Goal: Task Accomplishment & Management: Complete application form

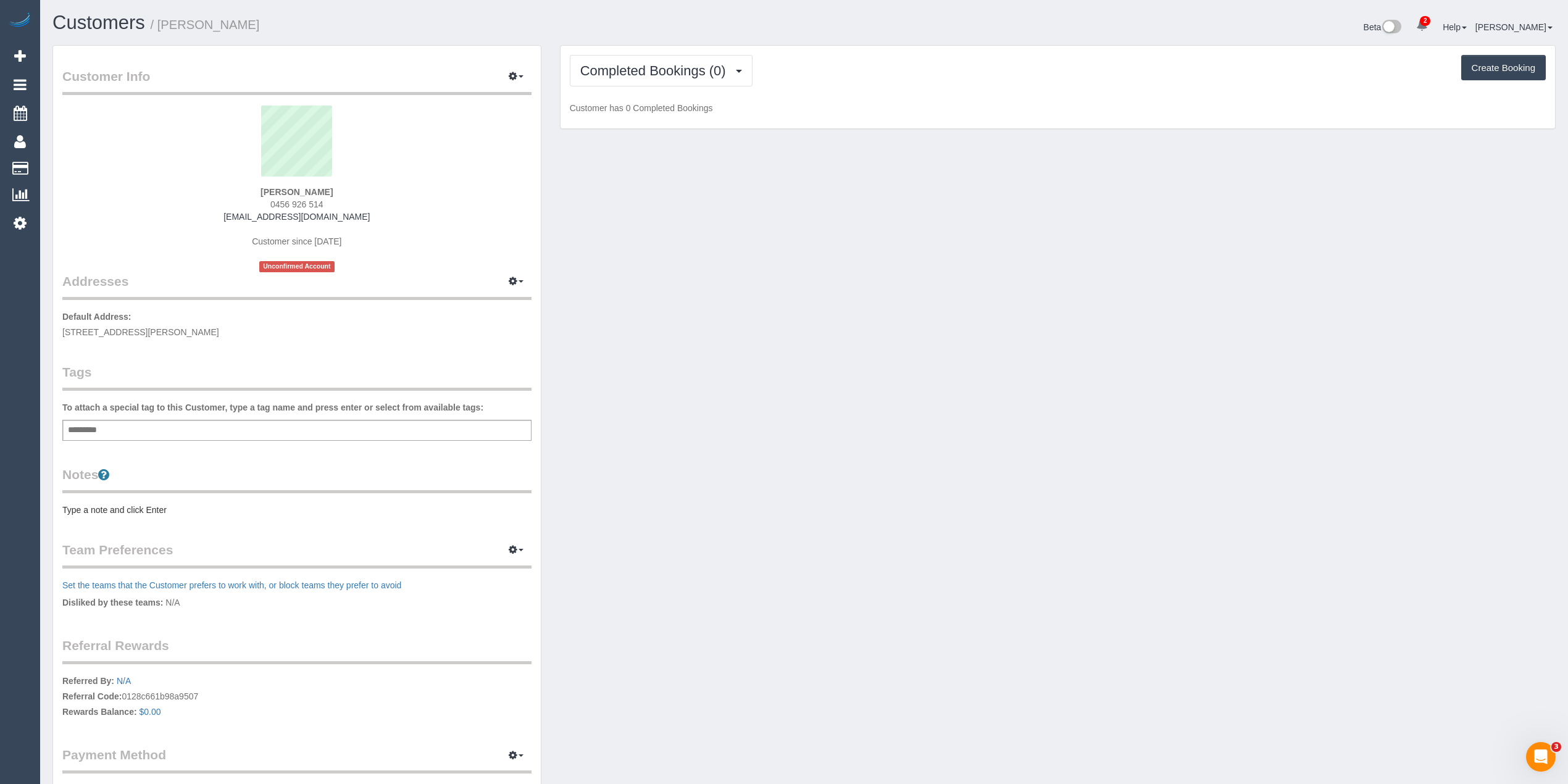
click at [195, 434] on div "Add a tag" at bounding box center [297, 430] width 469 height 21
type input "****"
type input "*******"
click at [136, 507] on pre "Type a note and click Enter" at bounding box center [297, 512] width 469 height 12
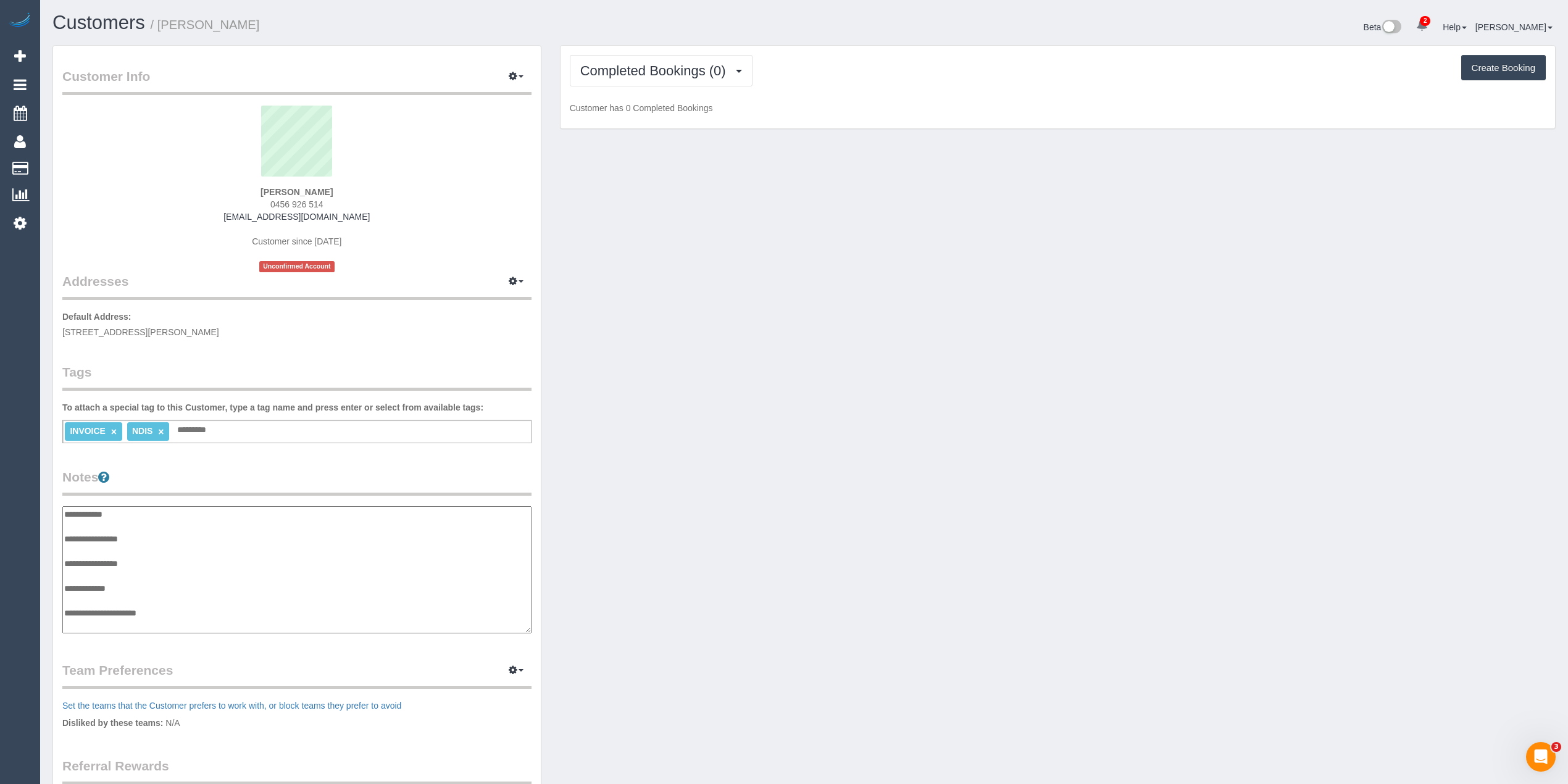
scroll to position [10, 0]
click at [186, 534] on textarea "**********" at bounding box center [297, 570] width 468 height 128
click at [177, 526] on textarea "**********" at bounding box center [297, 570] width 468 height 128
drag, startPoint x: 183, startPoint y: 619, endPoint x: 187, endPoint y: 611, distance: 8.9
click at [183, 619] on textarea "**********" at bounding box center [297, 570] width 468 height 128
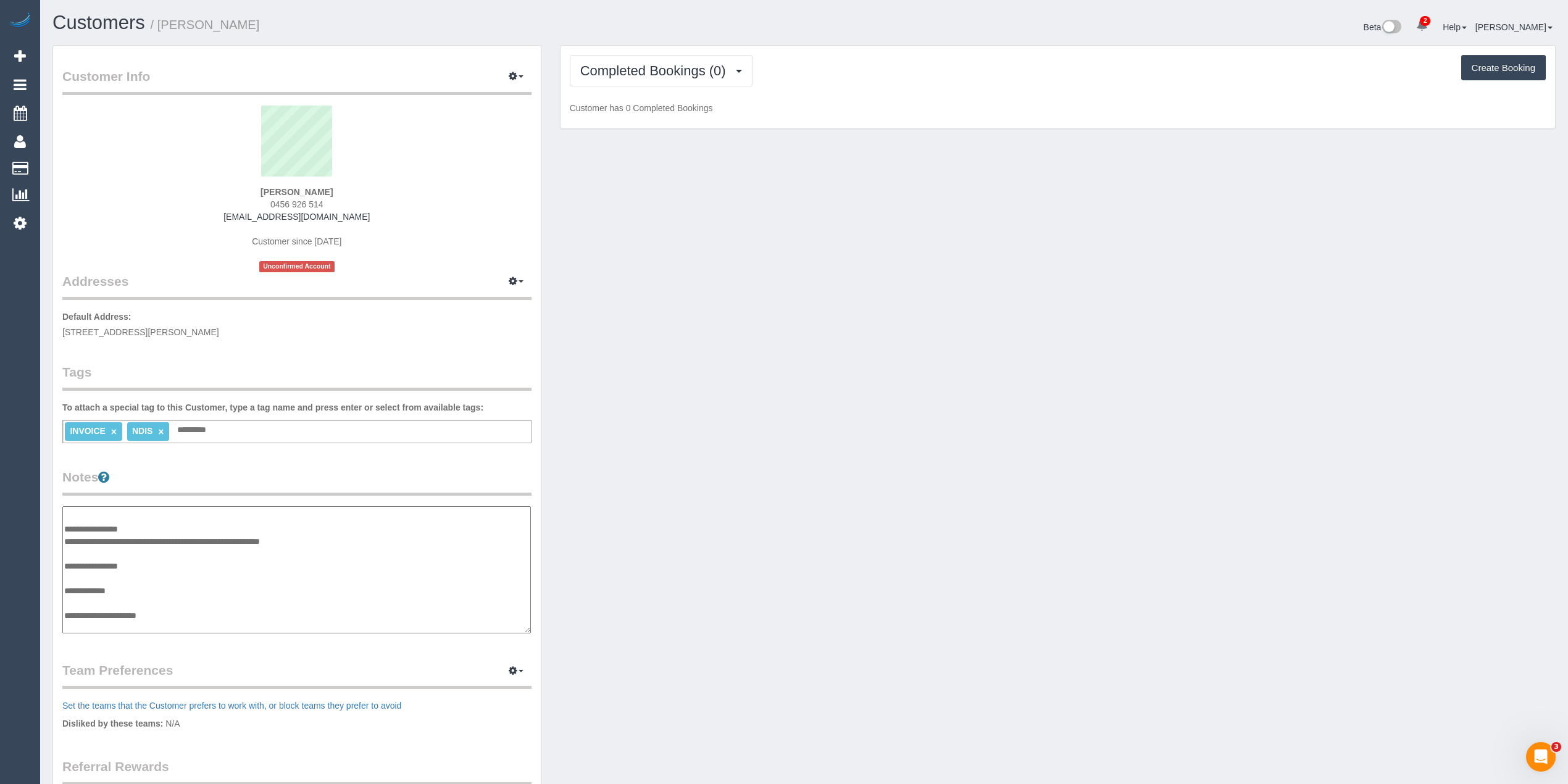
click at [187, 608] on textarea "**********" at bounding box center [297, 570] width 468 height 128
paste textarea "**********"
click at [225, 624] on textarea "**********" at bounding box center [297, 570] width 468 height 128
paste textarea "**********"
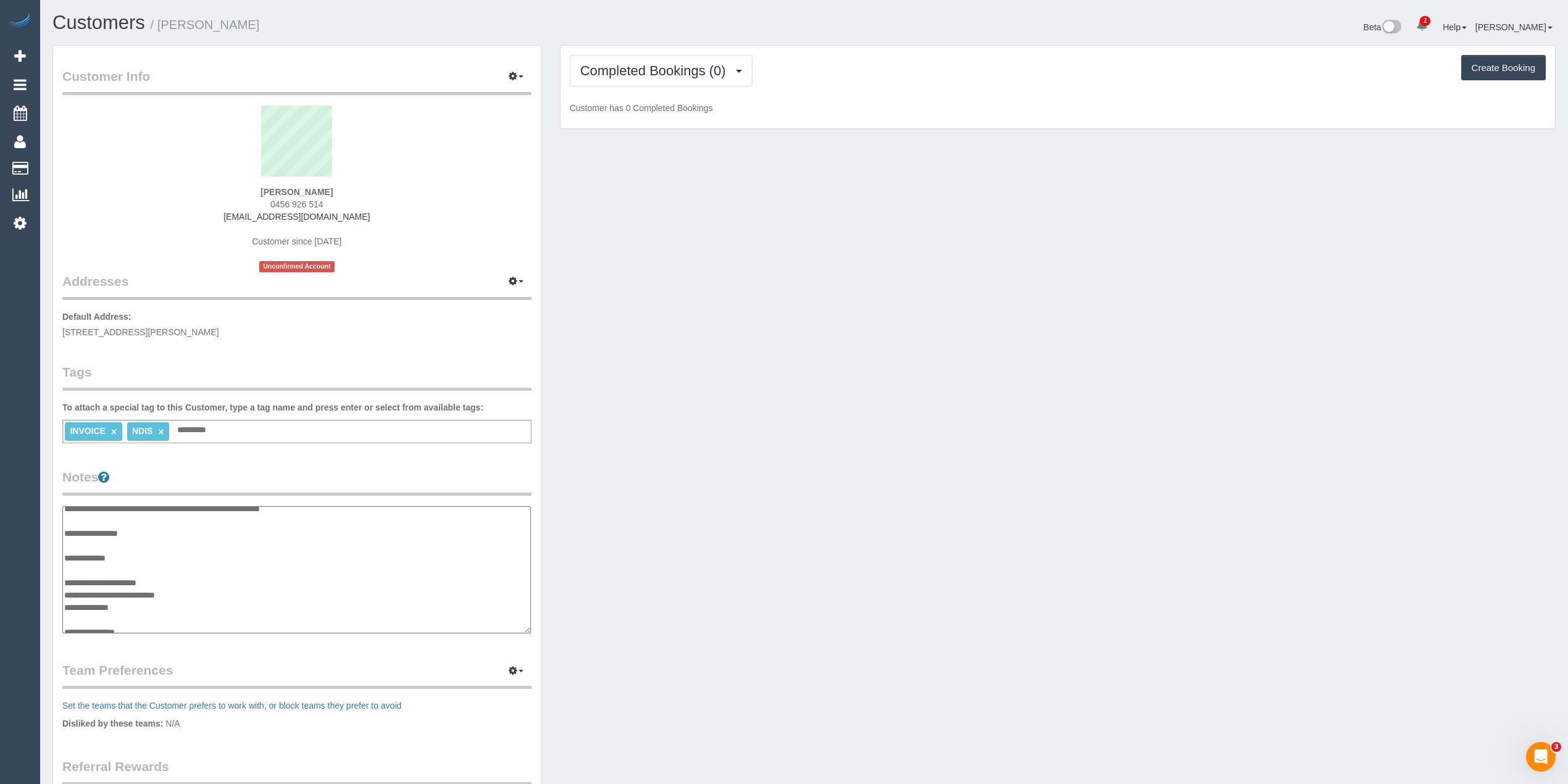
scroll to position [50, 0]
drag, startPoint x: 149, startPoint y: 622, endPoint x: 141, endPoint y: 621, distance: 8.1
click at [149, 622] on textarea "**********" at bounding box center [297, 570] width 468 height 128
click at [151, 614] on textarea "**********" at bounding box center [297, 570] width 468 height 128
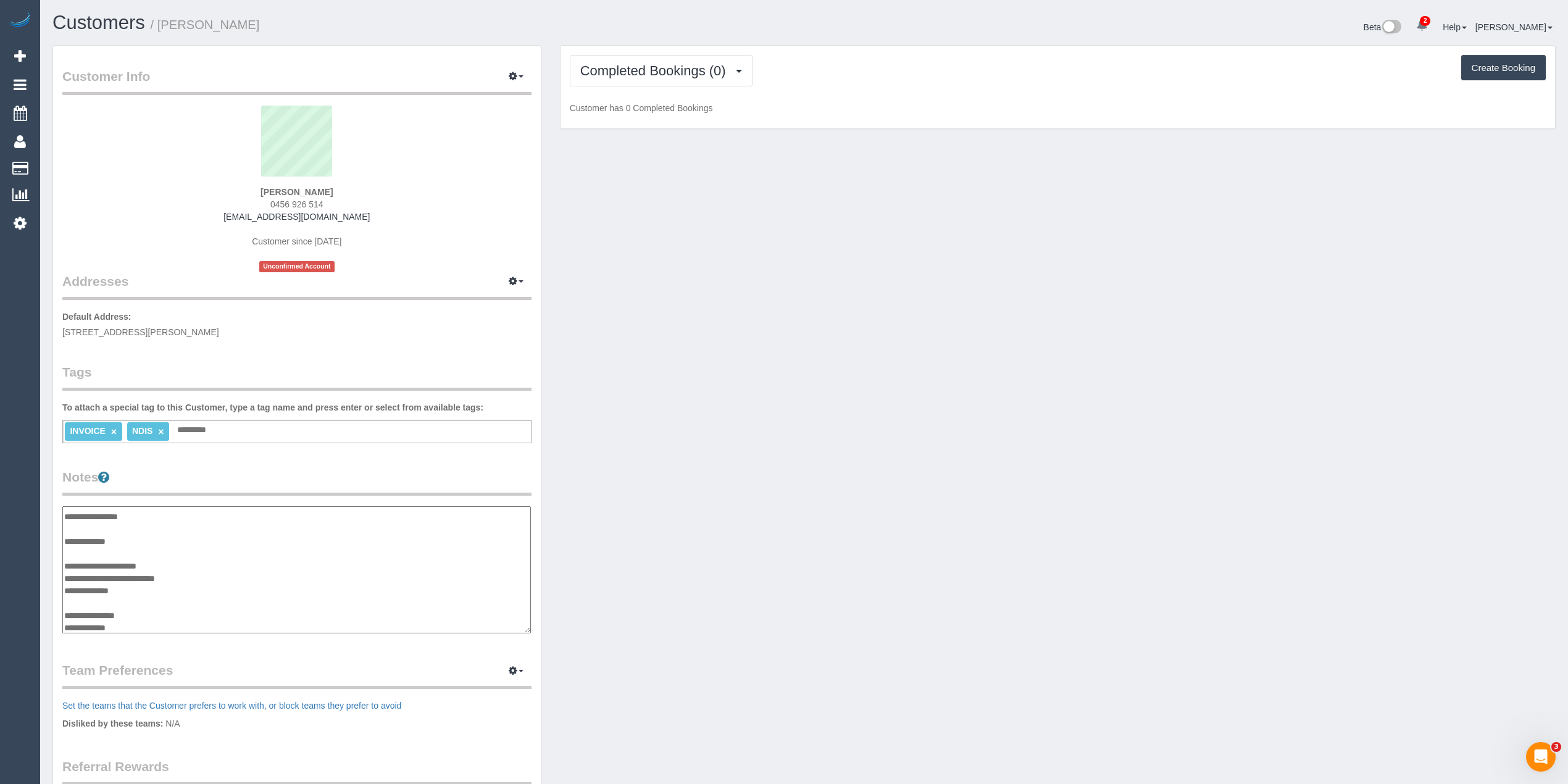
paste textarea "**********"
click at [89, 618] on textarea "**********" at bounding box center [297, 570] width 468 height 128
click at [88, 624] on textarea "**********" at bounding box center [297, 570] width 468 height 128
paste textarea "**********"
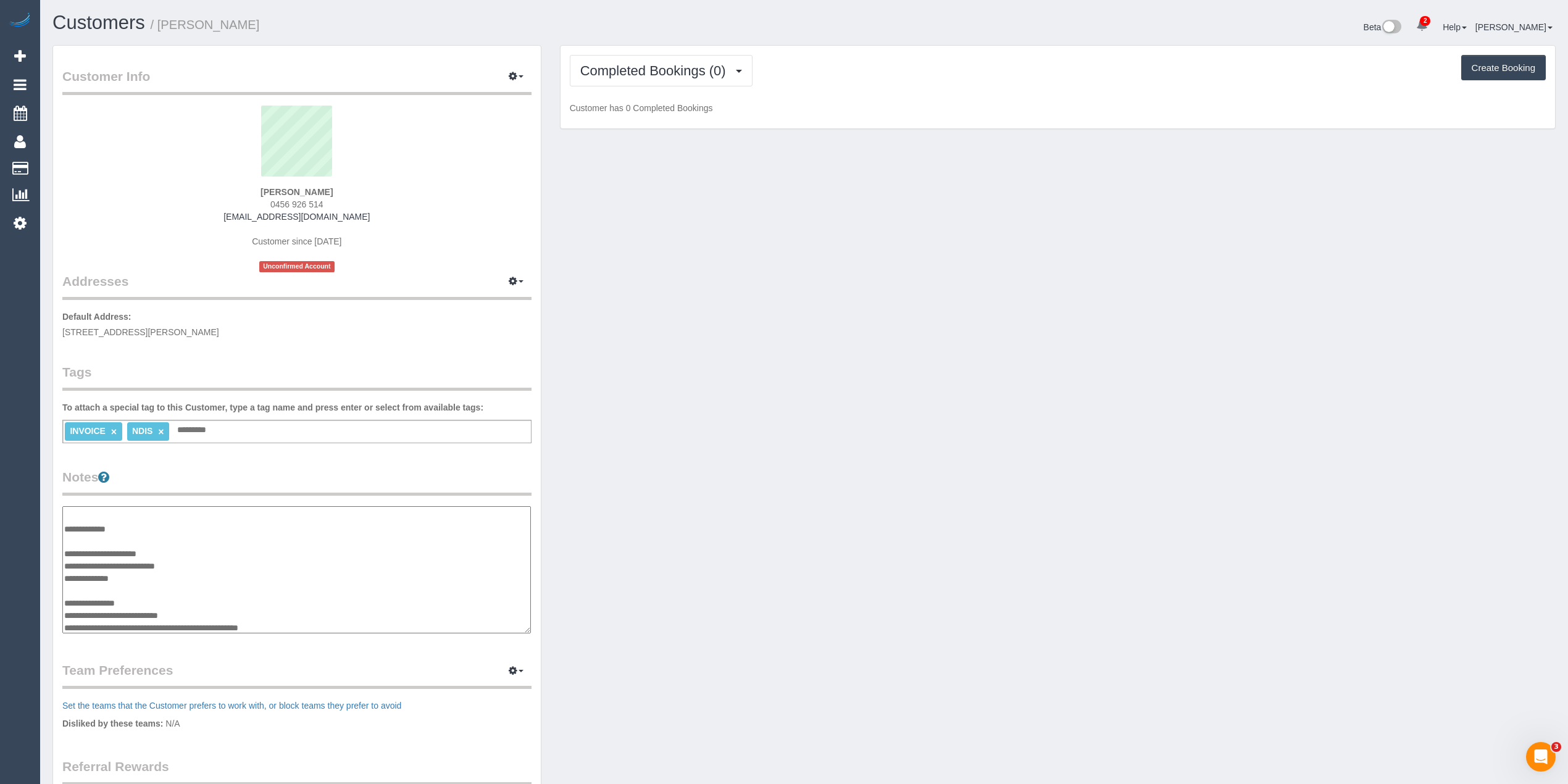
scroll to position [84, 0]
click at [92, 626] on textarea "**********" at bounding box center [297, 570] width 468 height 128
paste textarea "**********"
type textarea "**********"
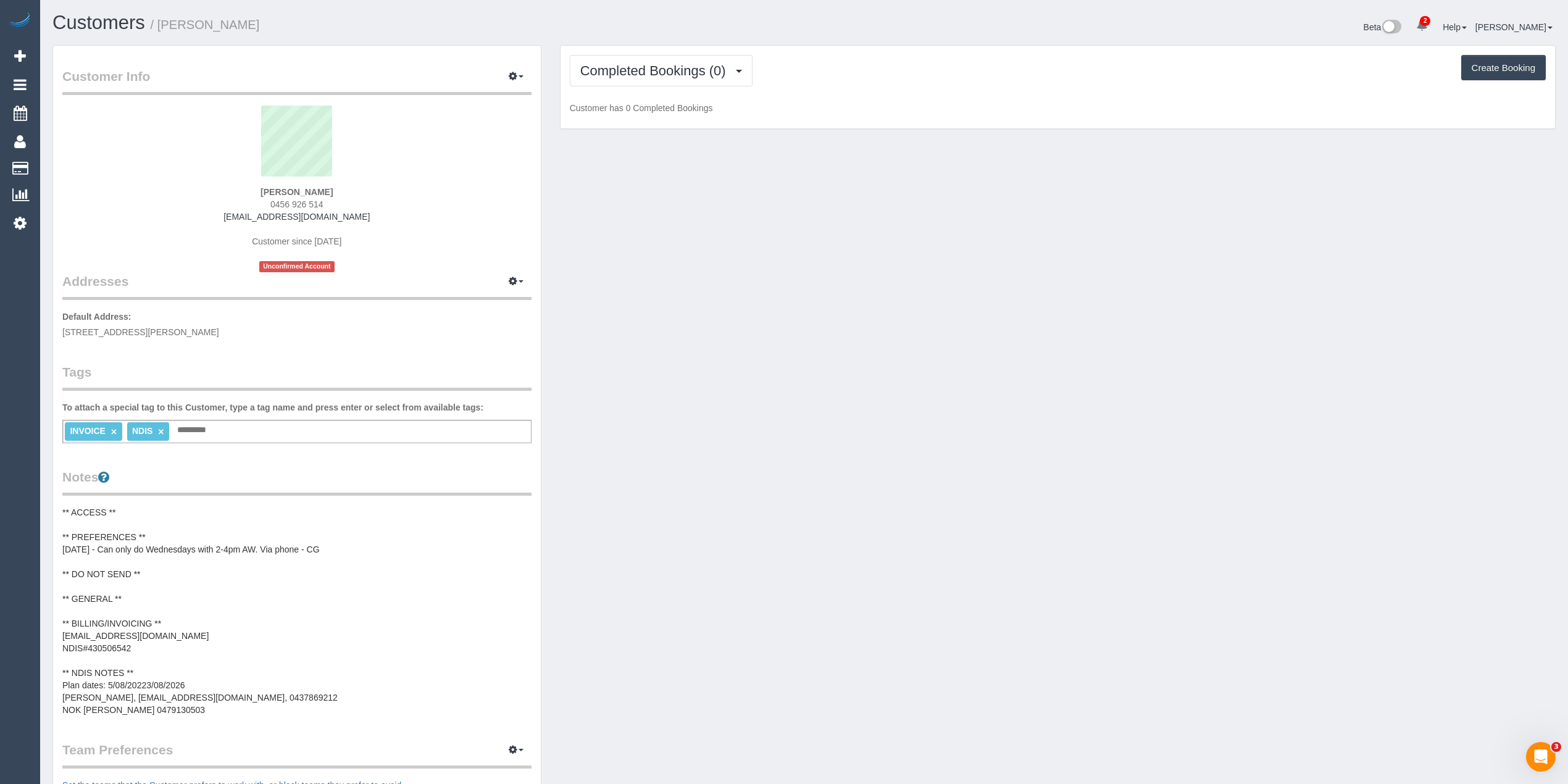
click at [192, 427] on input "text" at bounding box center [194, 430] width 42 height 16
type input "*******"
click at [591, 83] on button "Completed Bookings (0)" at bounding box center [661, 70] width 182 height 31
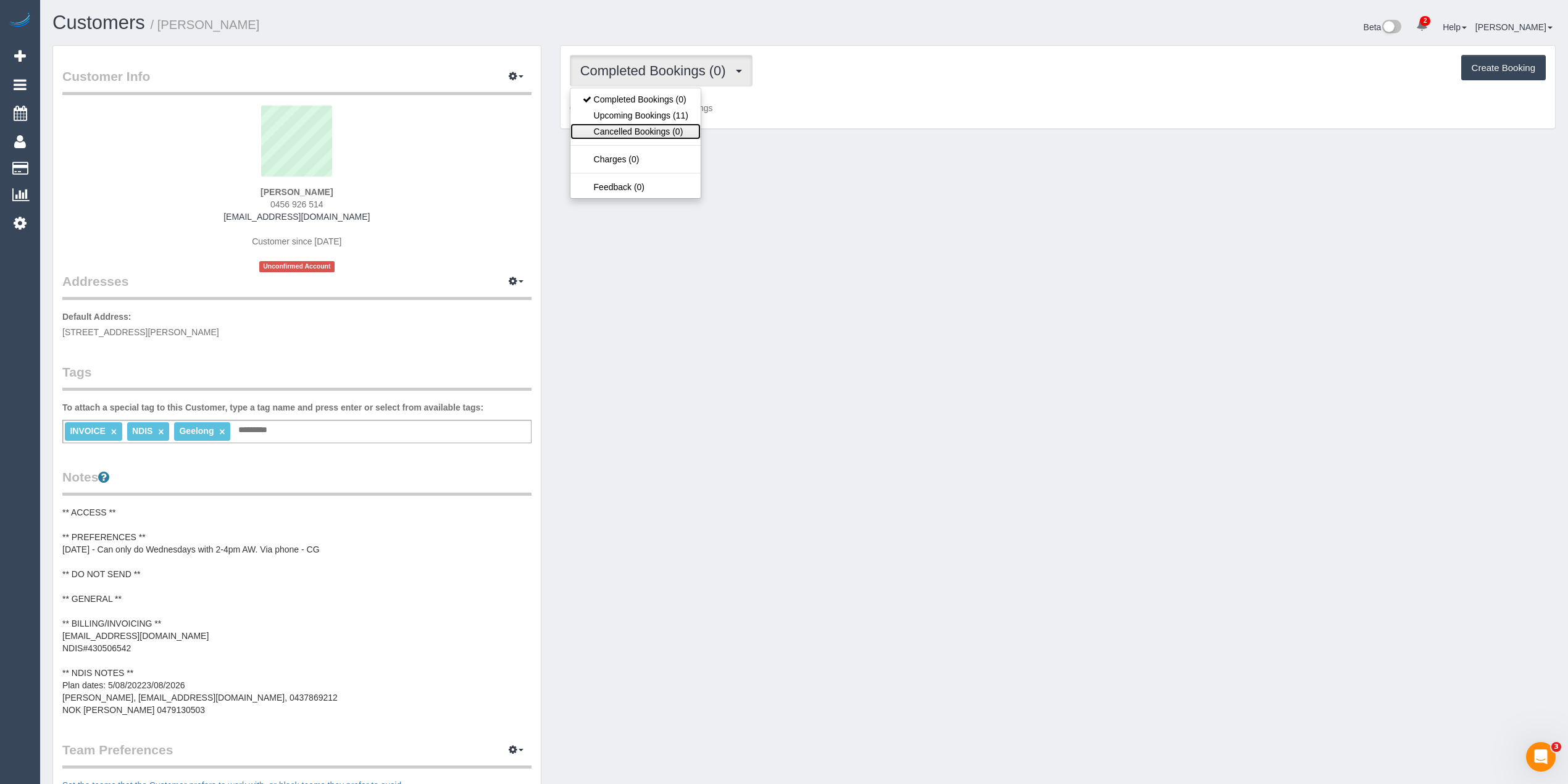
click at [626, 123] on link "Cancelled Bookings (0)" at bounding box center [636, 131] width 131 height 16
click at [605, 73] on span "Cancelled Bookings (0)" at bounding box center [654, 71] width 146 height 16
click at [625, 111] on link "Upcoming Bookings (11)" at bounding box center [636, 115] width 131 height 16
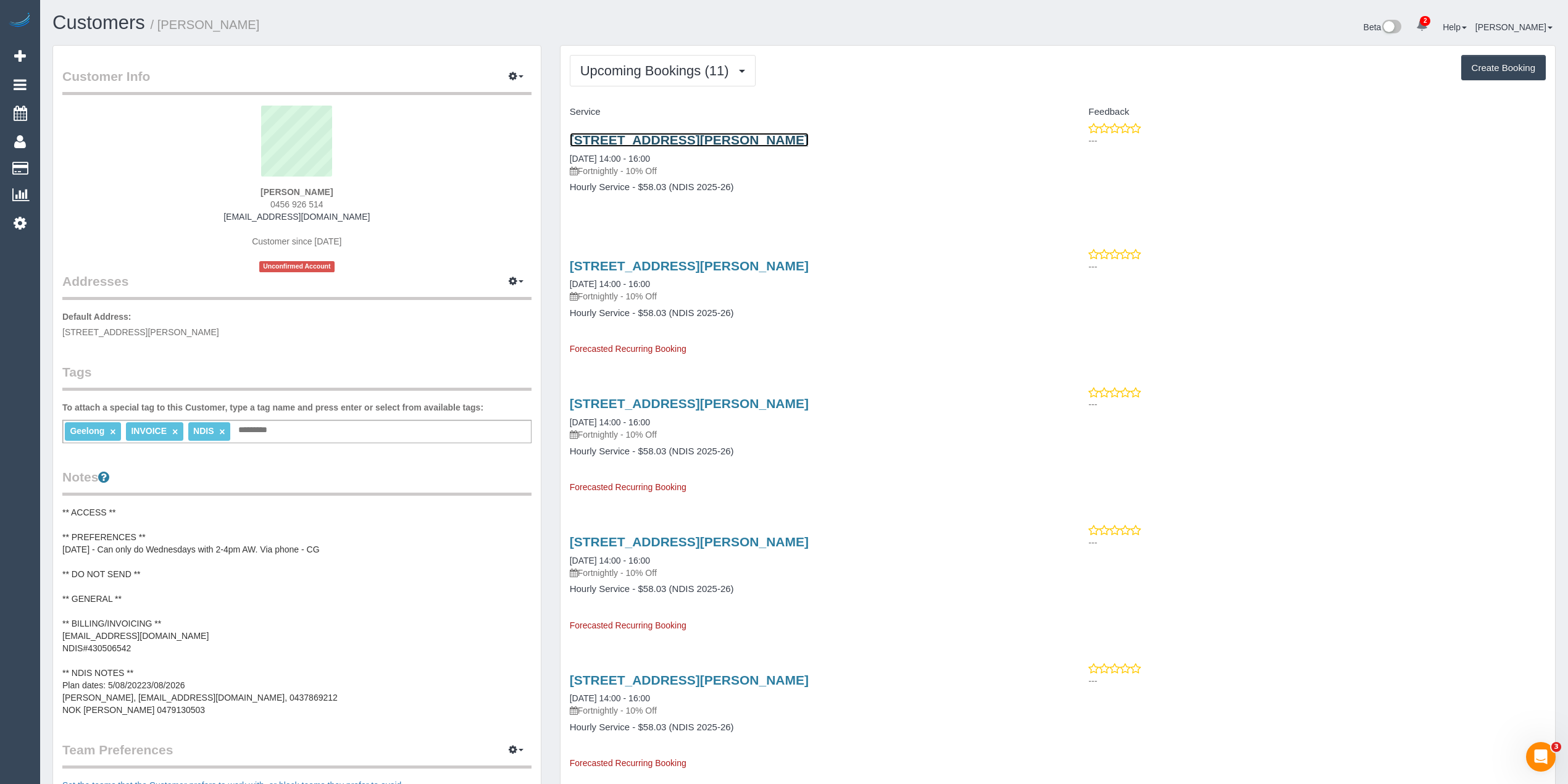
click at [701, 138] on link "136 Goldsworthy Road, Corio, VIC 3214" at bounding box center [689, 140] width 239 height 14
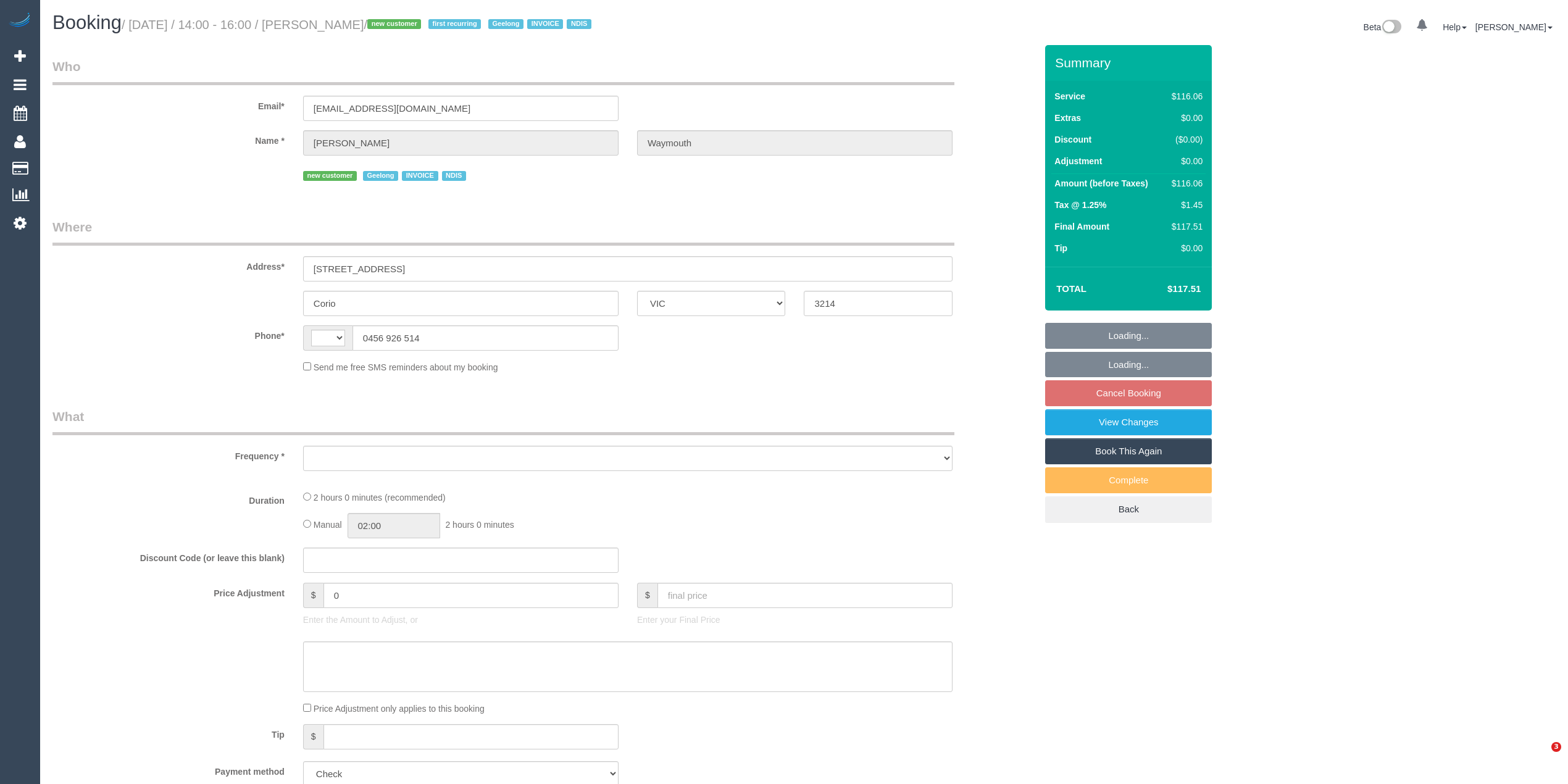
select select "VIC"
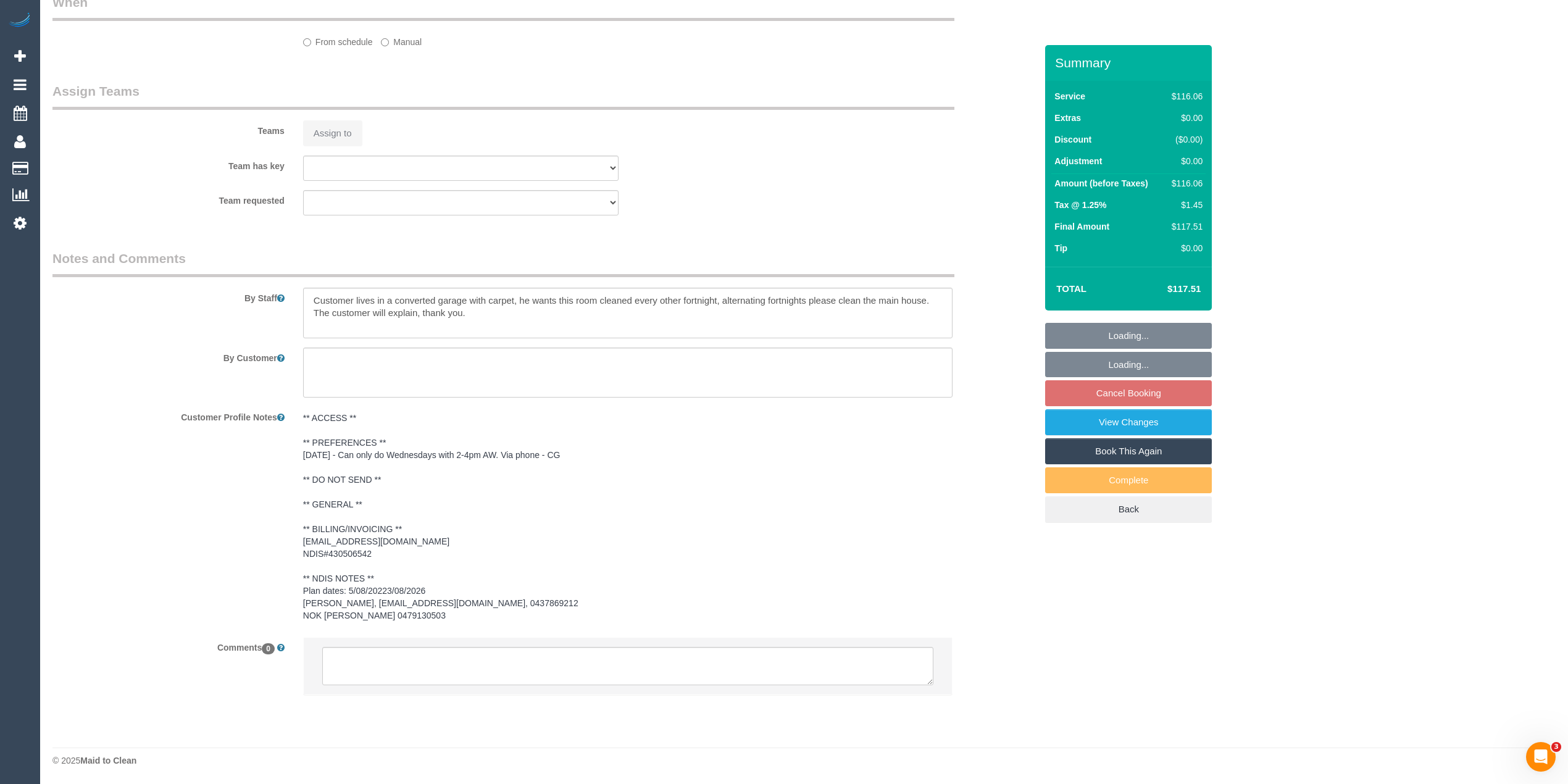
select select "object:554"
select select "string:AU"
select select "spot8"
select select "number:28"
select select "number:14"
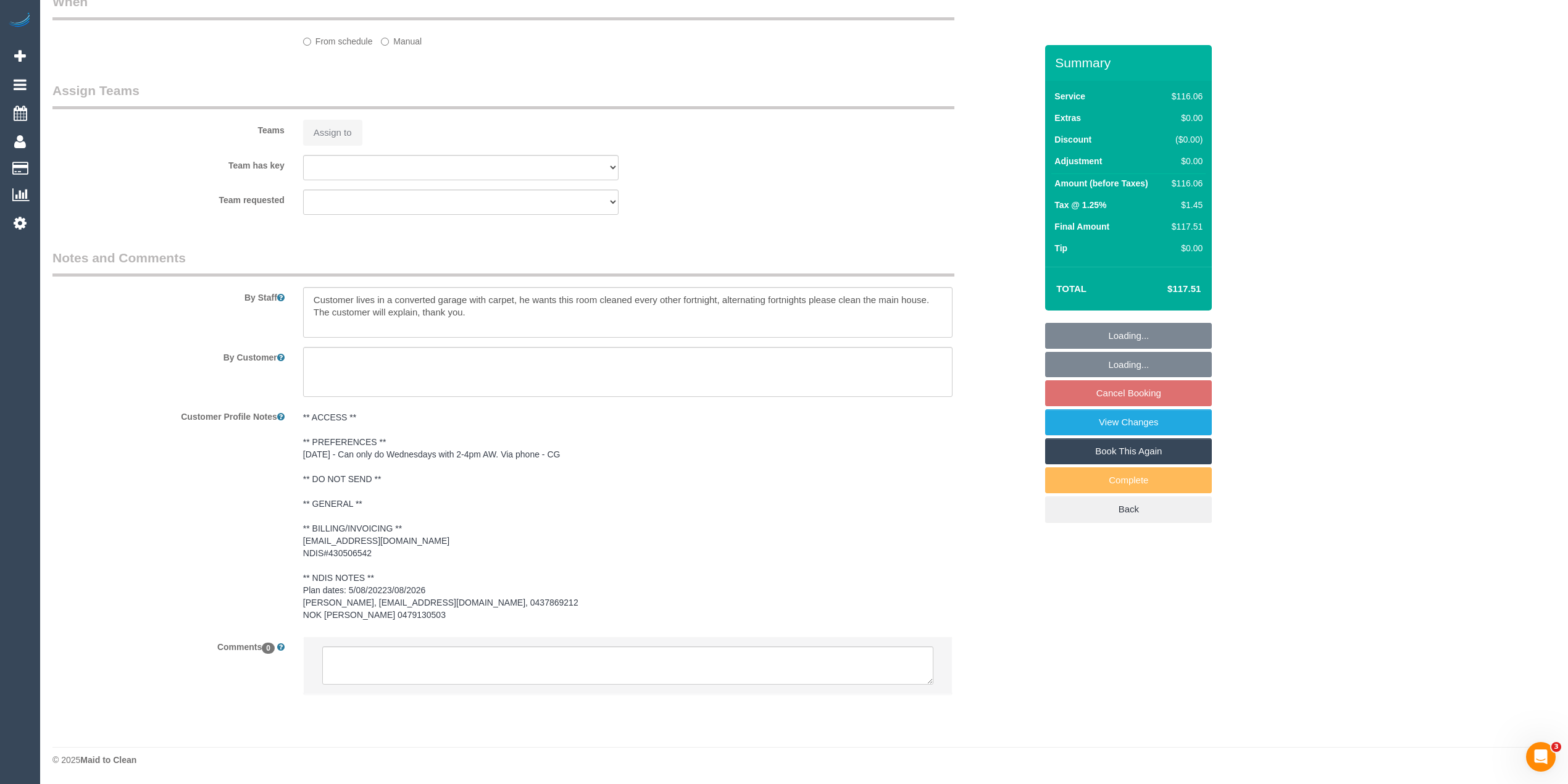
select select "number:19"
select select "number:25"
select select "number:34"
select select "number:12"
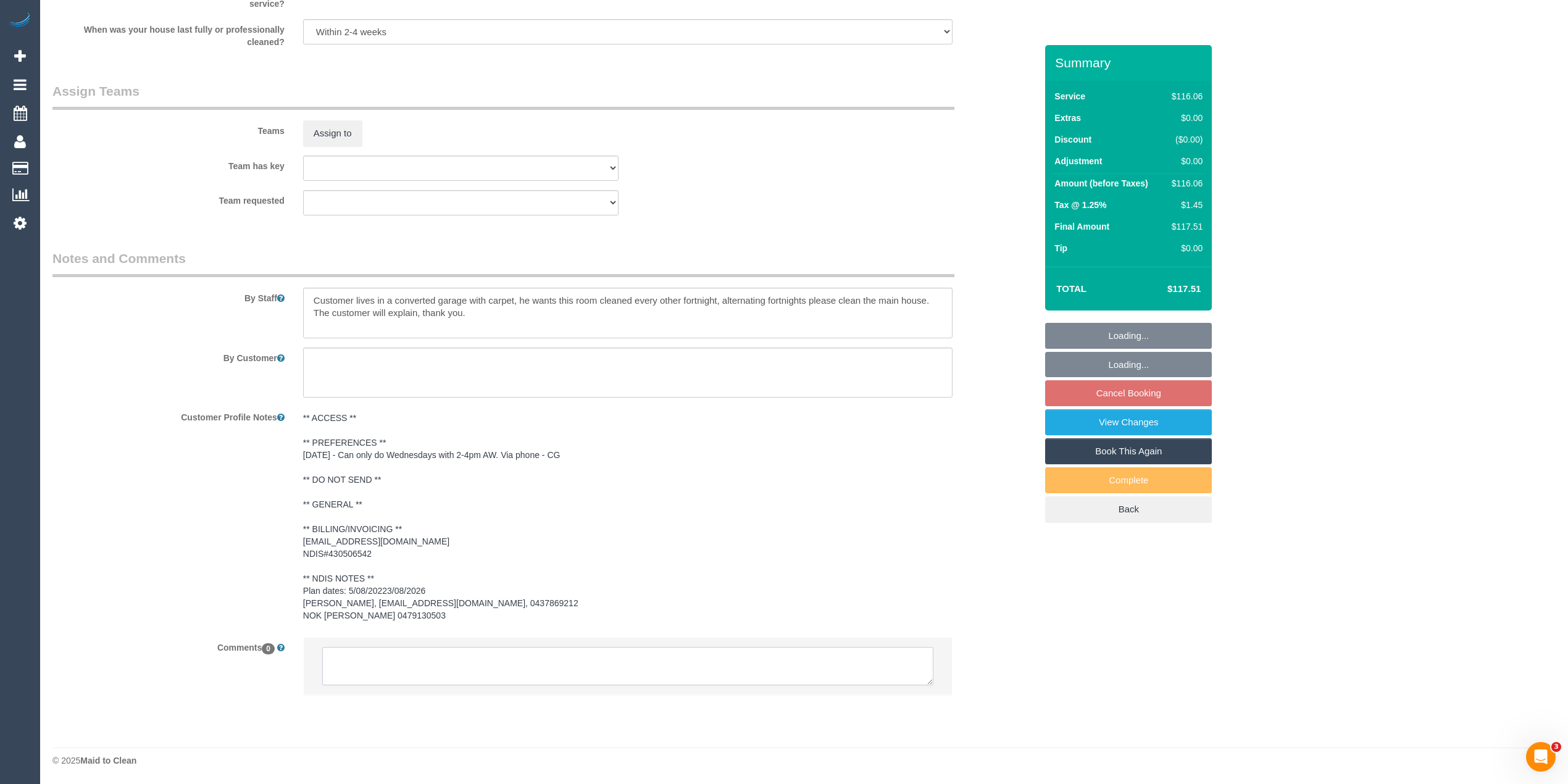
click at [492, 669] on textarea at bounding box center [627, 666] width 611 height 38
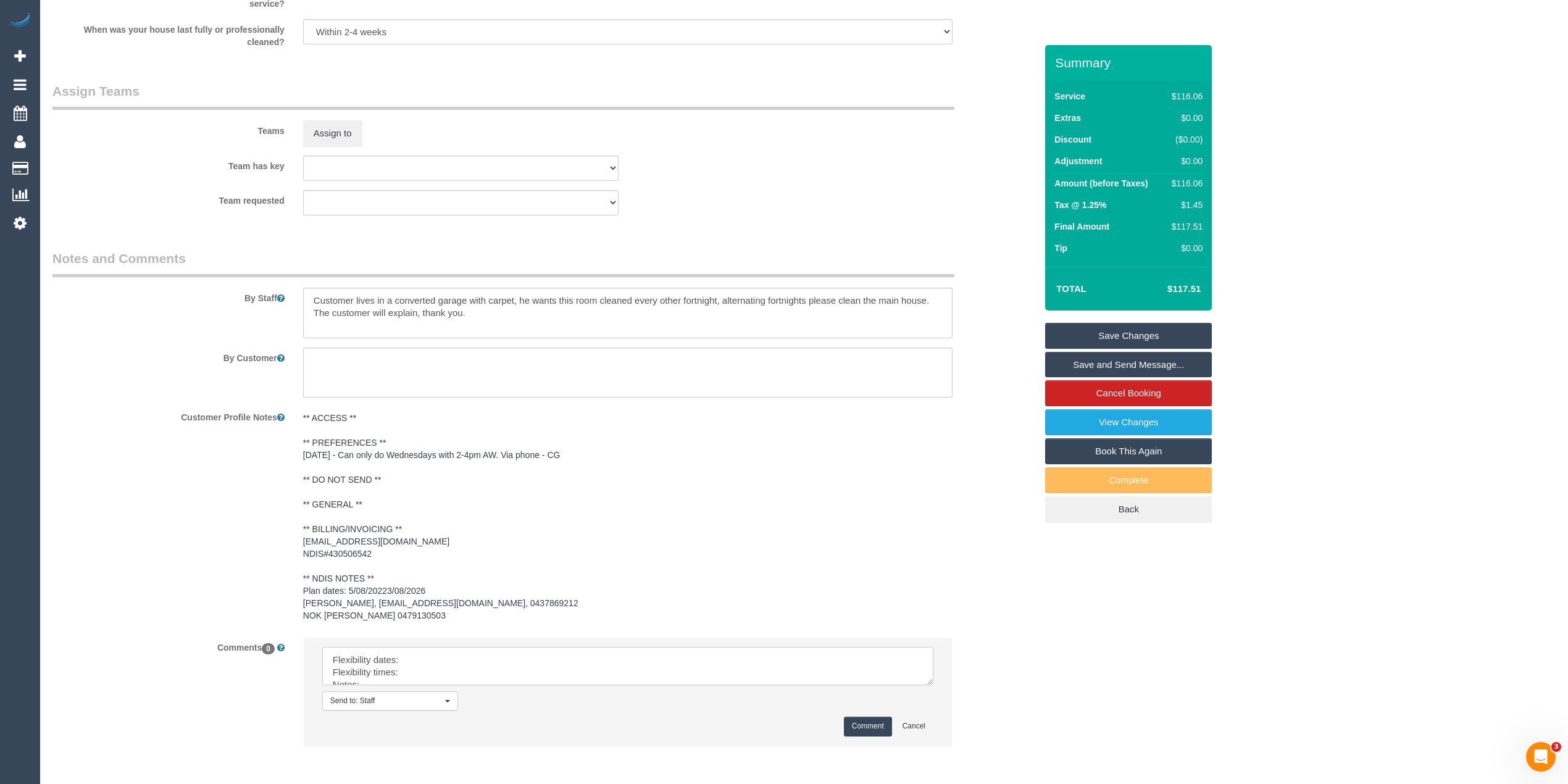
click at [486, 658] on textarea at bounding box center [627, 666] width 611 height 38
click at [419, 670] on textarea at bounding box center [627, 666] width 611 height 38
drag, startPoint x: 919, startPoint y: 680, endPoint x: 932, endPoint y: 697, distance: 21.4
click at [932, 697] on li "Send to: Staff Nothing selected Send to: Staff Send to: Customer Send to: Team …" at bounding box center [627, 691] width 648 height 107
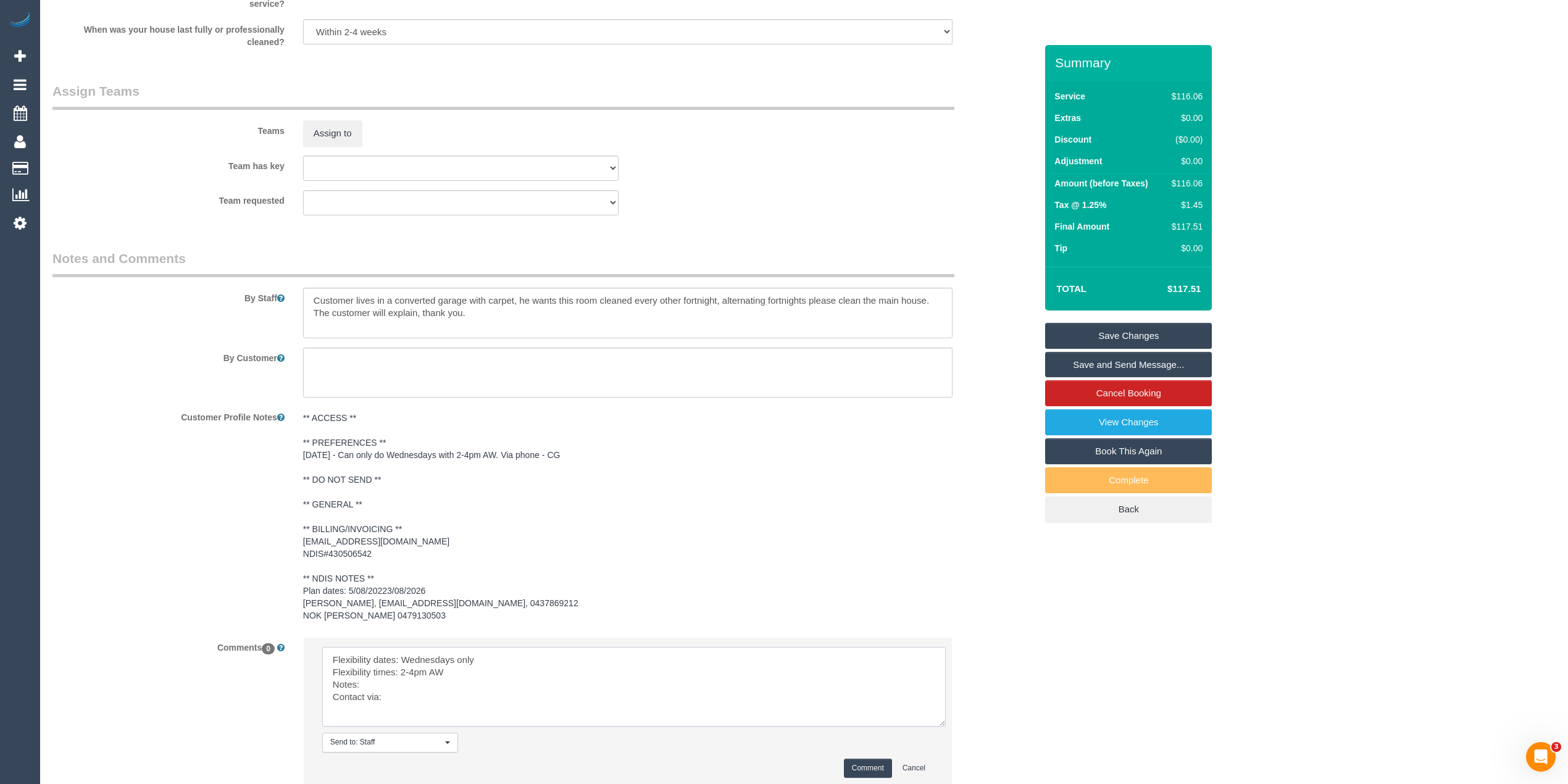
drag, startPoint x: 936, startPoint y: 707, endPoint x: 940, endPoint y: 719, distance: 12.6
click at [940, 719] on textarea at bounding box center [634, 687] width 624 height 79
click at [405, 681] on textarea at bounding box center [634, 687] width 624 height 79
drag, startPoint x: 430, startPoint y: 688, endPoint x: 393, endPoint y: 634, distance: 65.5
click at [393, 634] on sui-booking-comments "By Staff By Customer Customer Profile Notes ** ACCESS ** ** PREFERENCES ** 11/0…" at bounding box center [544, 524] width 984 height 551
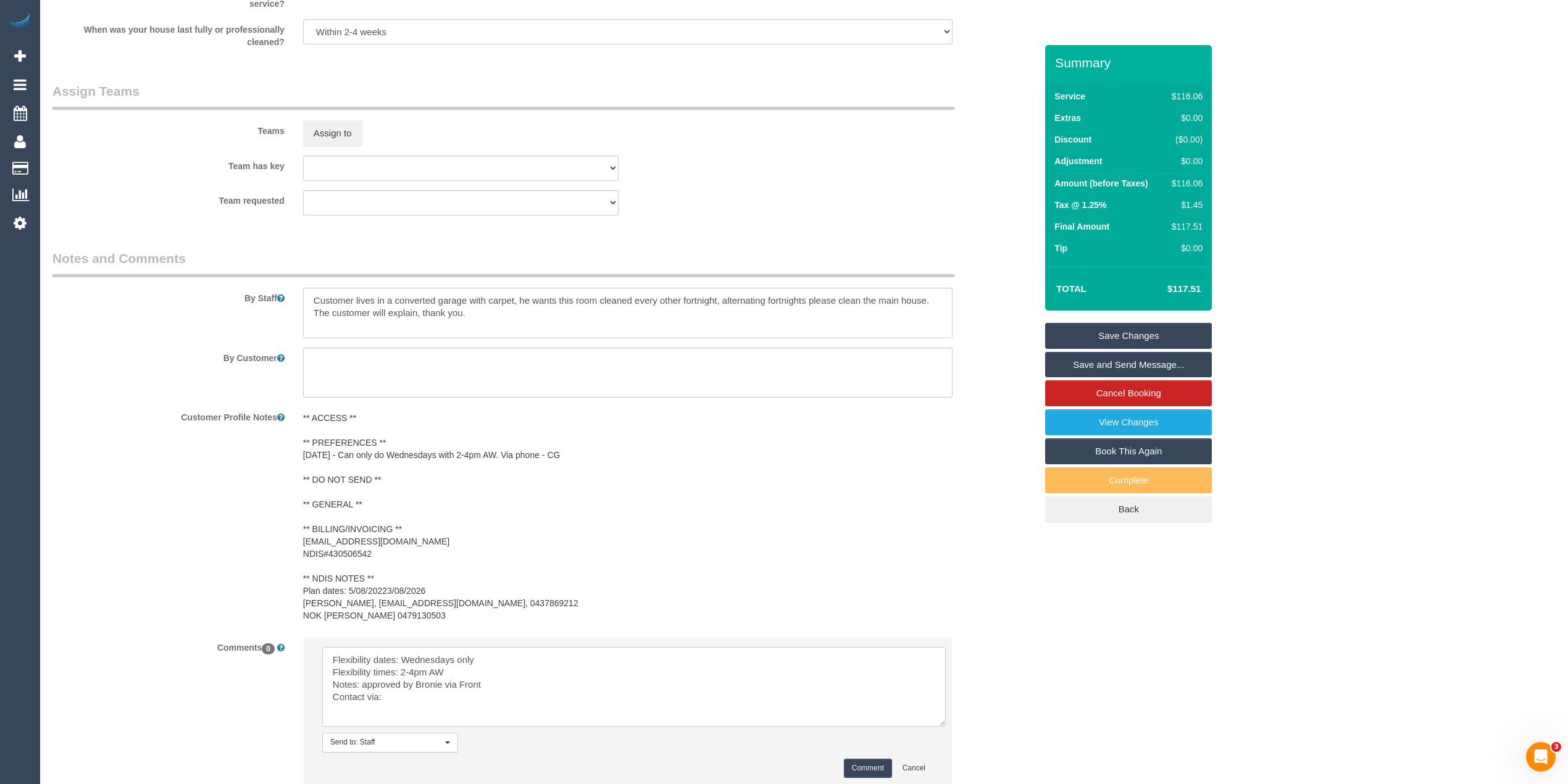
click at [396, 697] on textarea at bounding box center [634, 687] width 624 height 79
type textarea "Flexibility dates: Wednesdays only Flexibility times: 2-4pm AW Notes: approved …"
click at [856, 761] on button "Comment" at bounding box center [868, 768] width 48 height 19
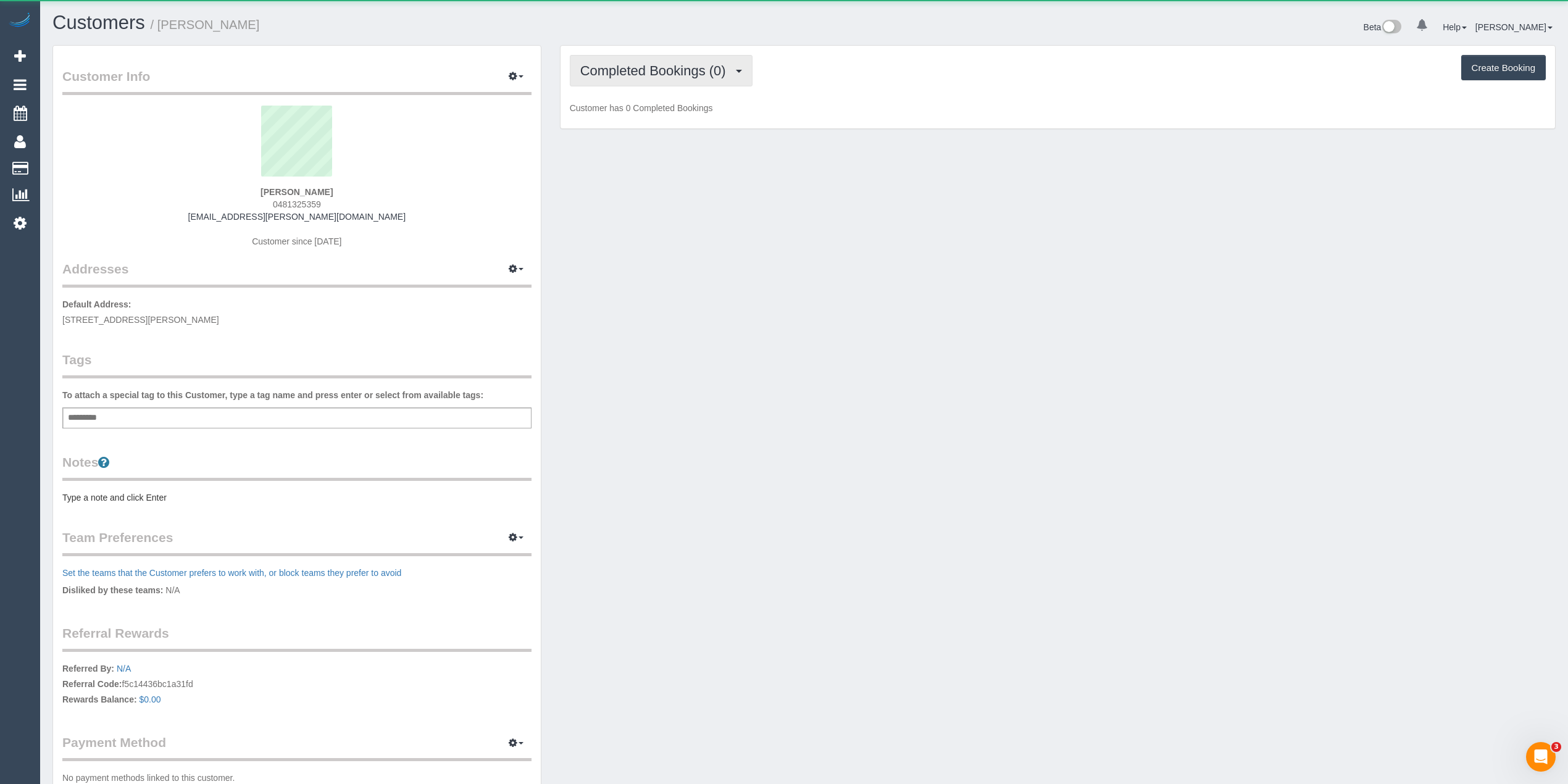
click at [636, 68] on span "Completed Bookings (0)" at bounding box center [657, 71] width 152 height 16
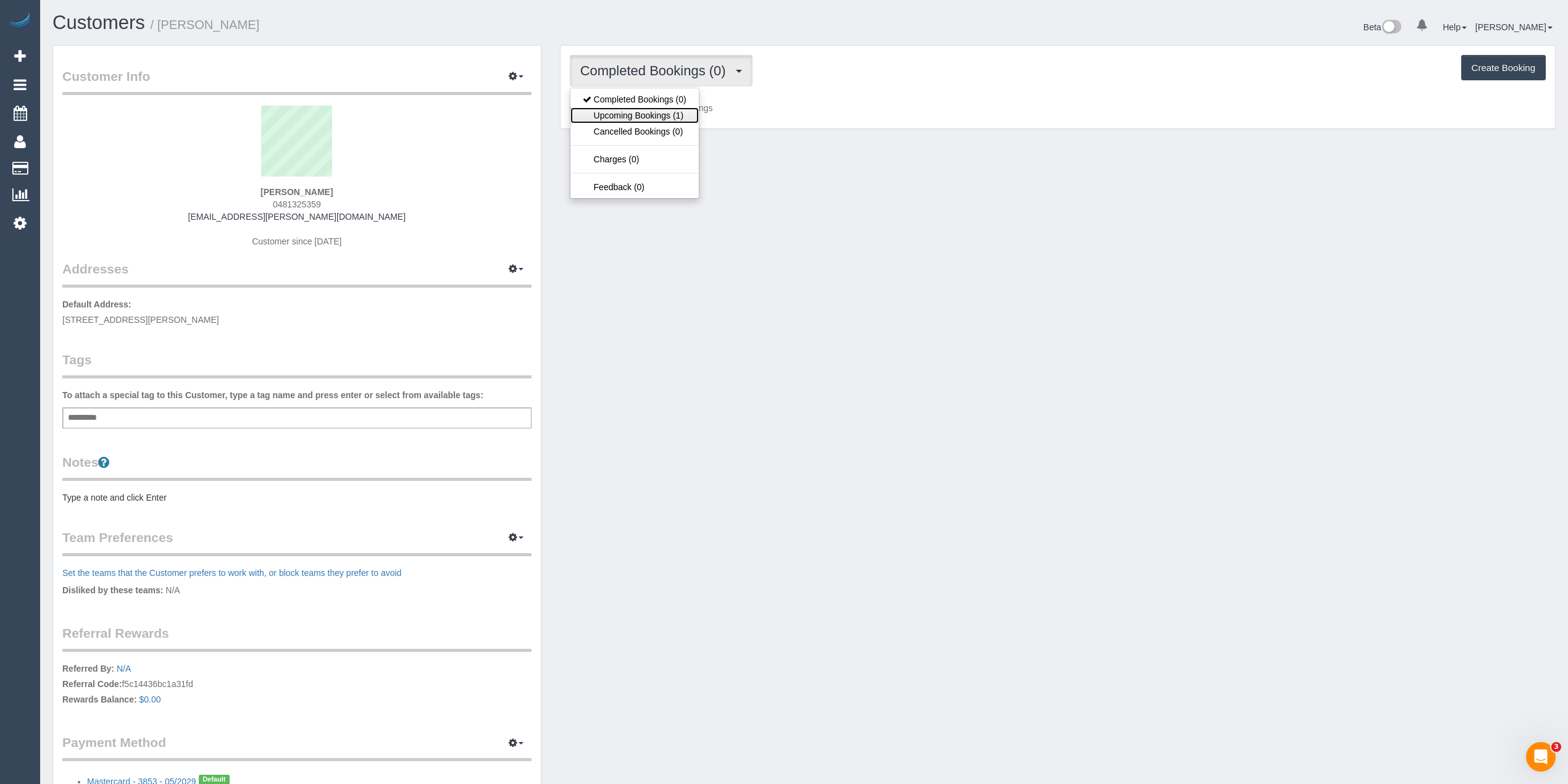
click at [662, 118] on link "Upcoming Bookings (1)" at bounding box center [635, 115] width 128 height 16
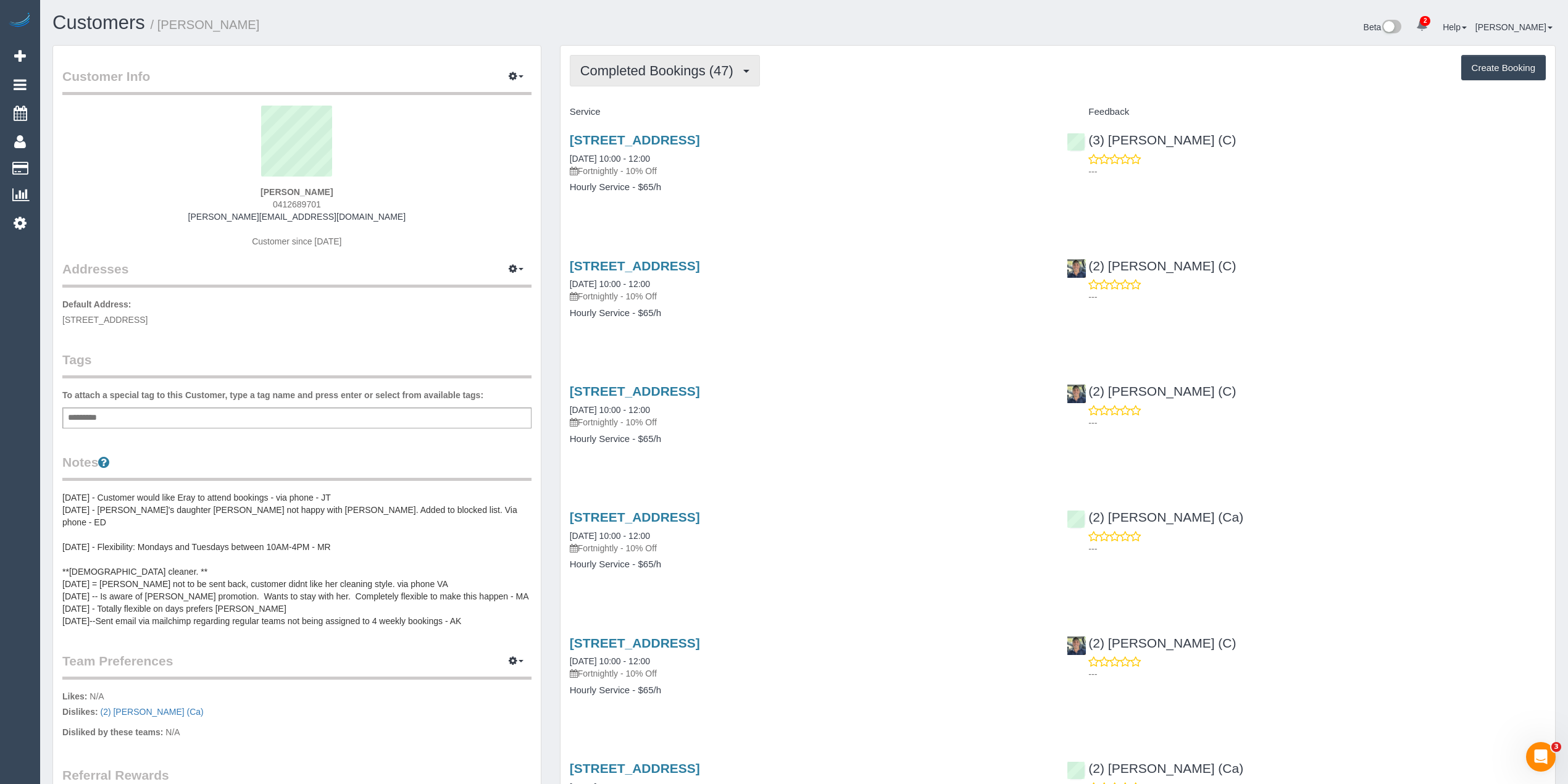
click at [656, 68] on span "Completed Bookings (47)" at bounding box center [660, 71] width 159 height 16
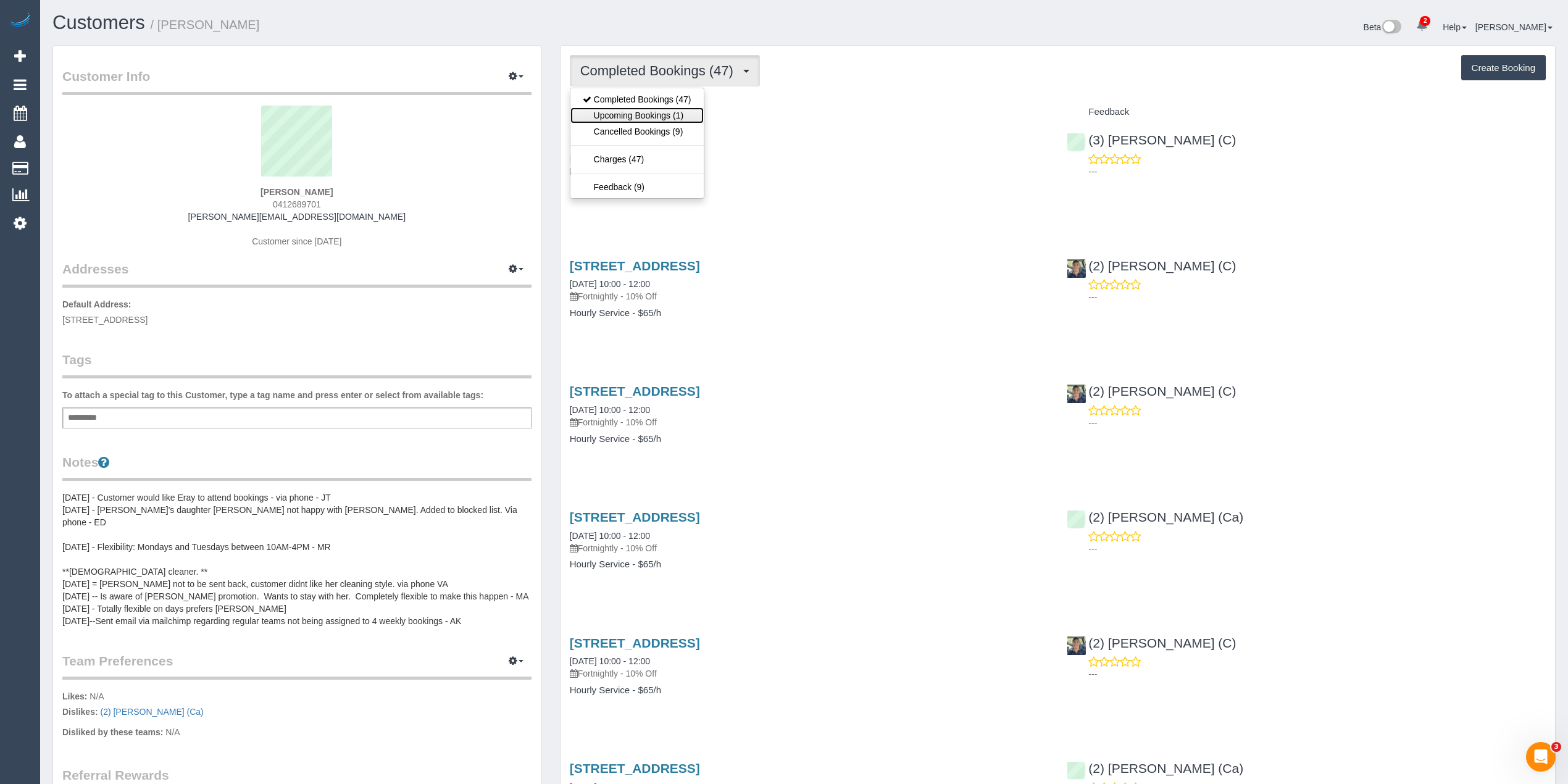
click at [677, 116] on link "Upcoming Bookings (1)" at bounding box center [637, 115] width 133 height 16
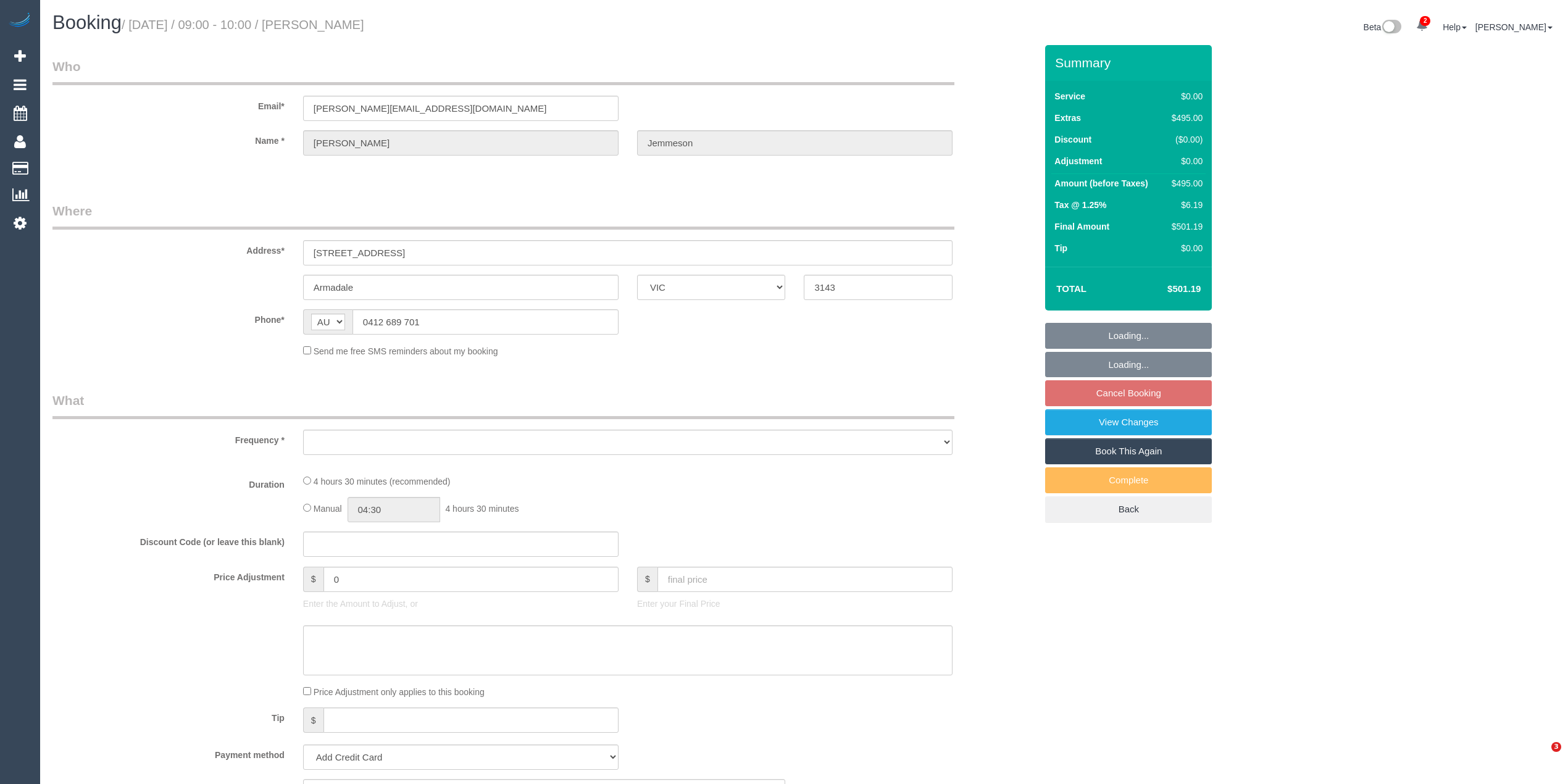
select select "VIC"
select select "string:stripe-pm_1P1FOG2GScqysDRV3NUqTSZo"
select select "number:28"
select select "number:14"
select select "number:18"
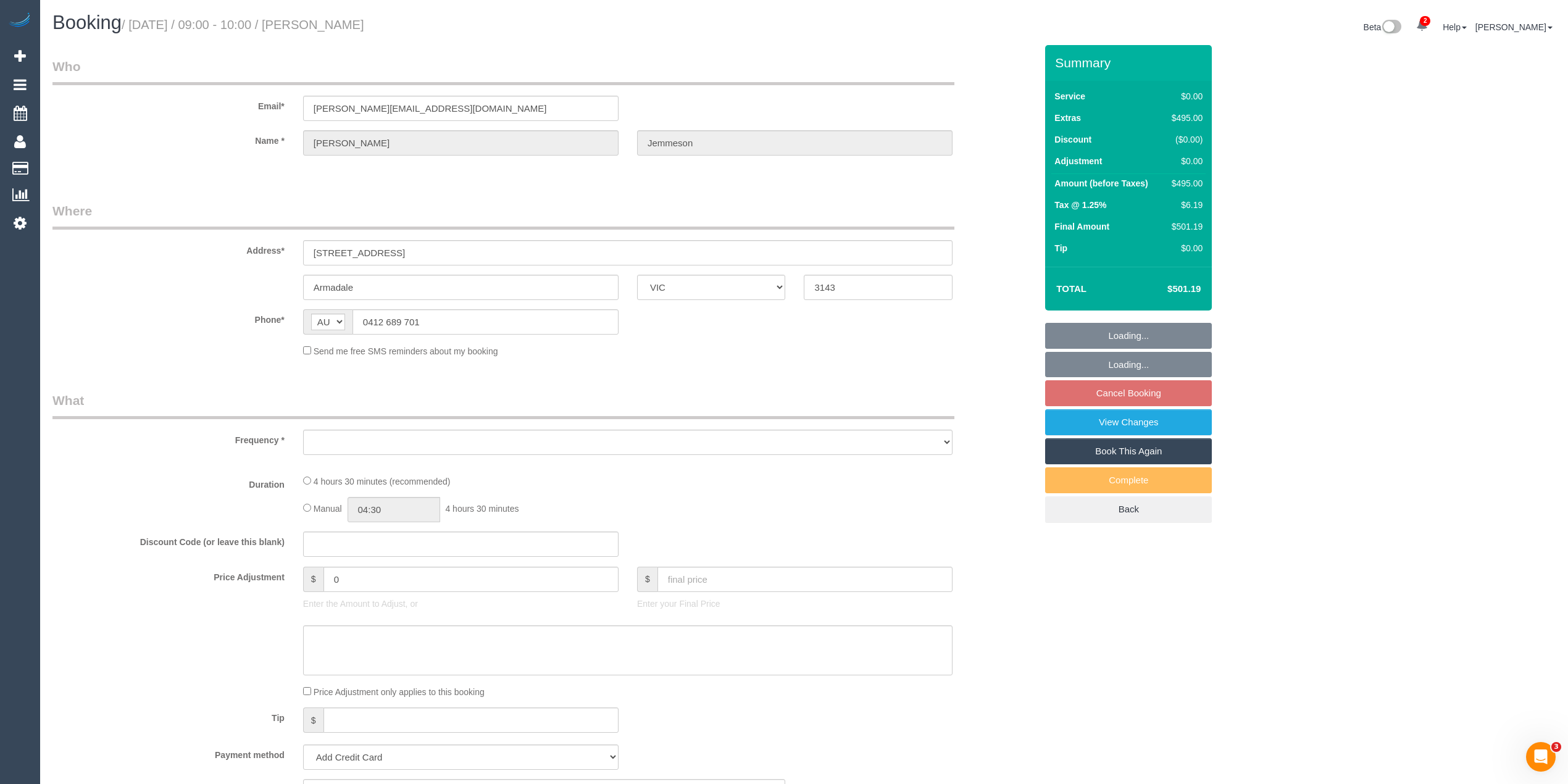
select select "number:22"
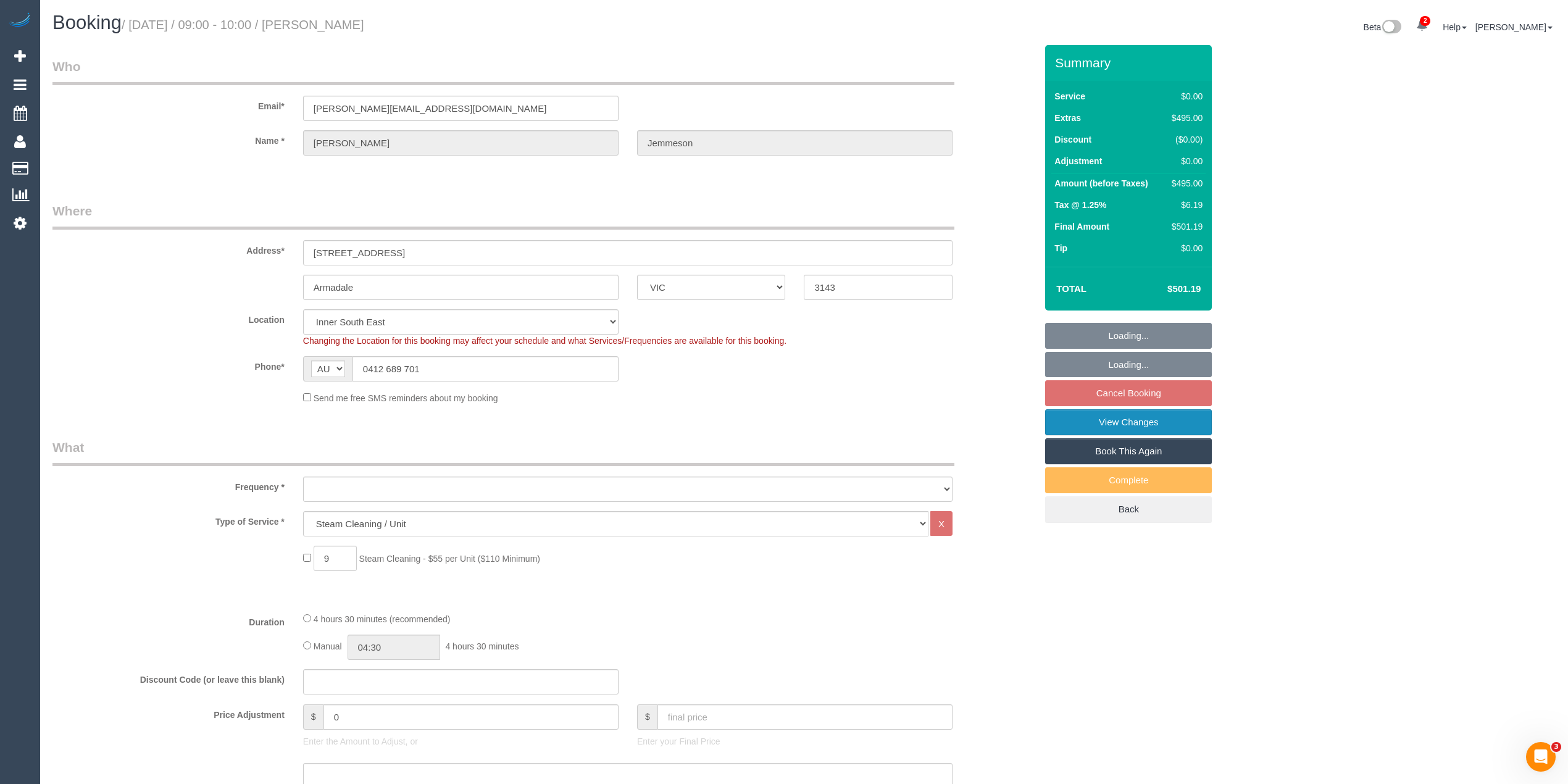
select select "object:1326"
click at [1168, 426] on link "View Changes" at bounding box center [1129, 422] width 167 height 26
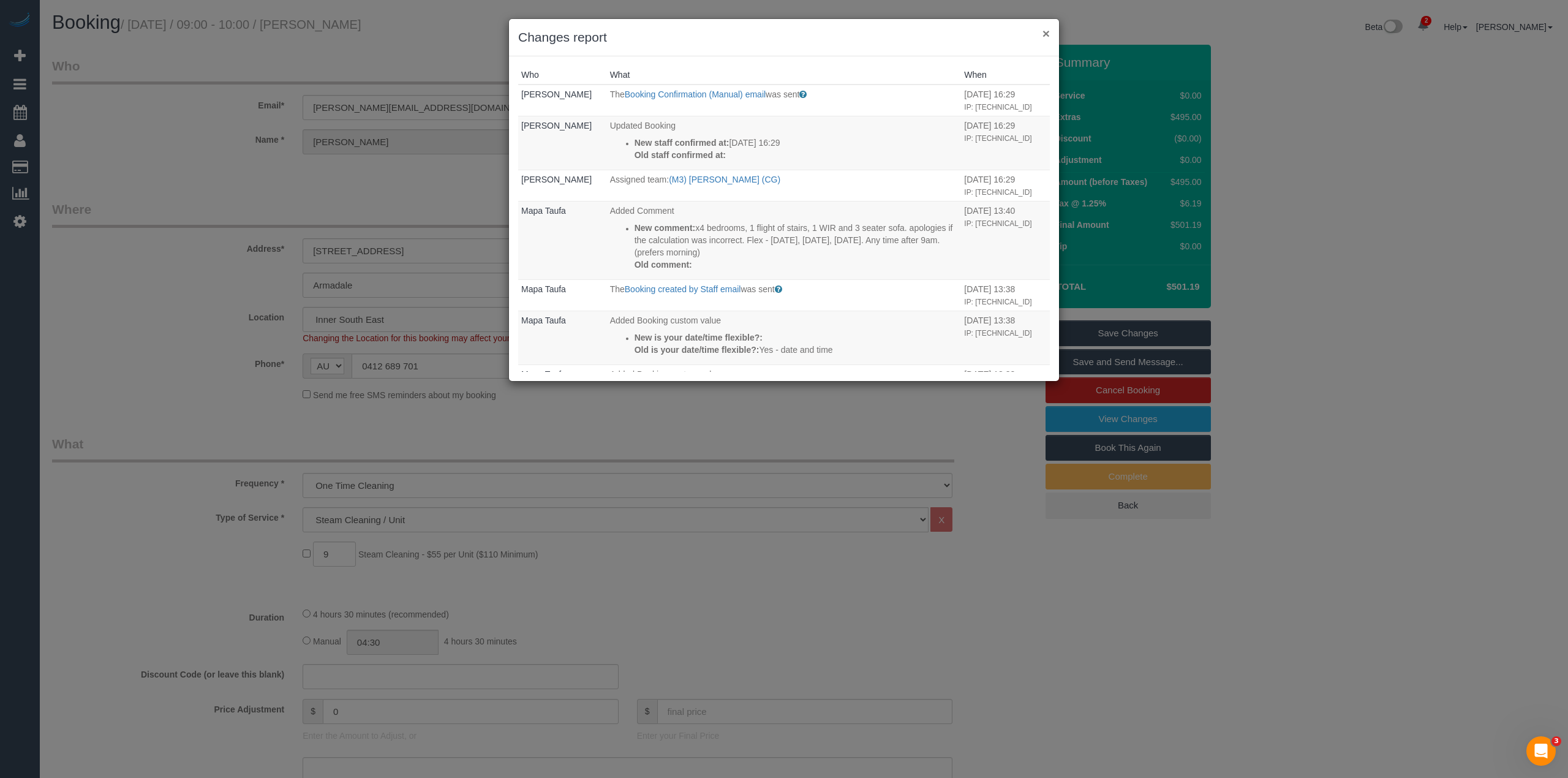
click at [1047, 30] on button "×" at bounding box center [1046, 33] width 7 height 13
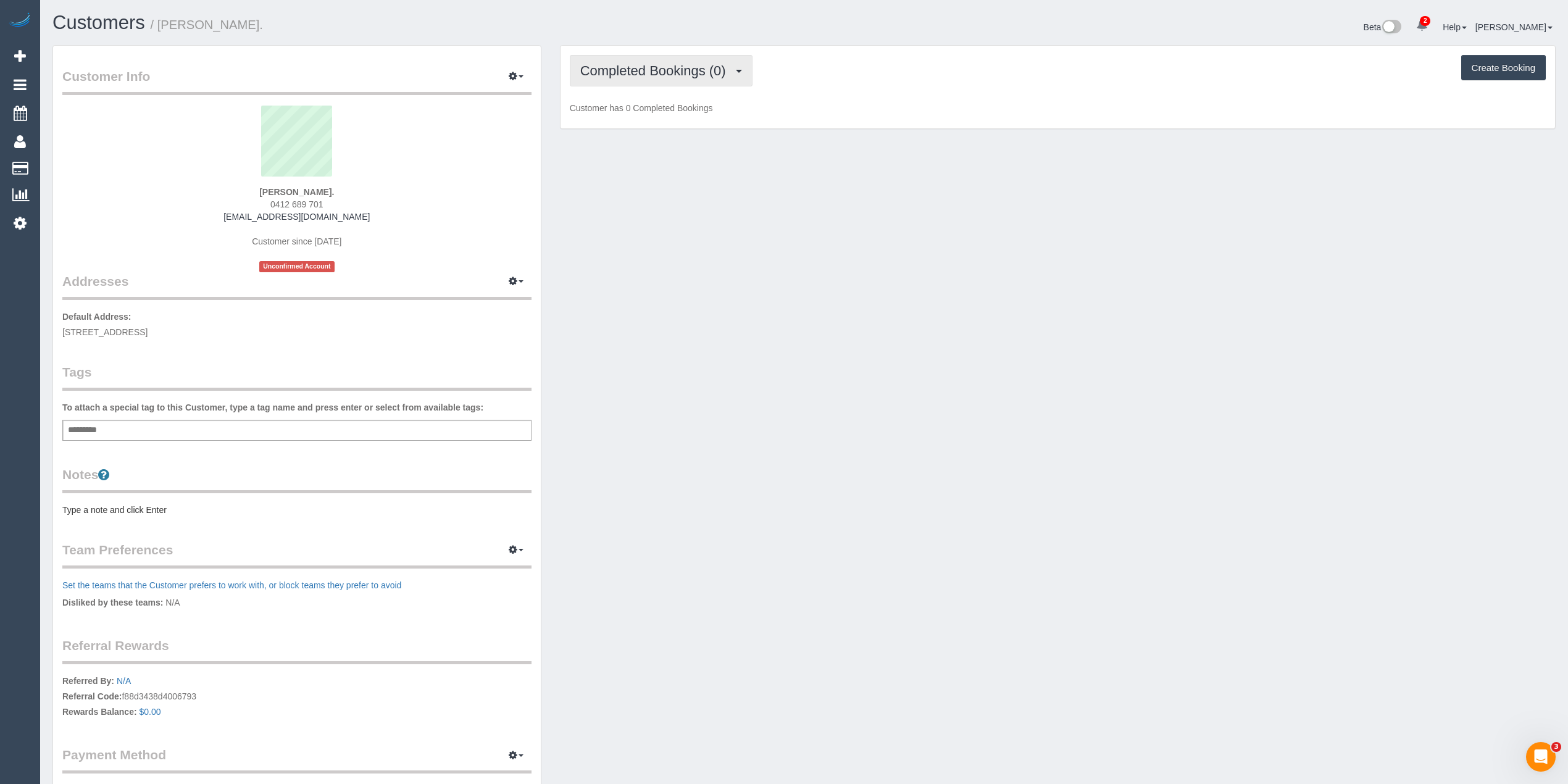
click at [619, 72] on span "Completed Bookings (0)" at bounding box center [657, 71] width 152 height 16
click at [640, 110] on link "Upcoming Bookings (1)" at bounding box center [635, 115] width 128 height 16
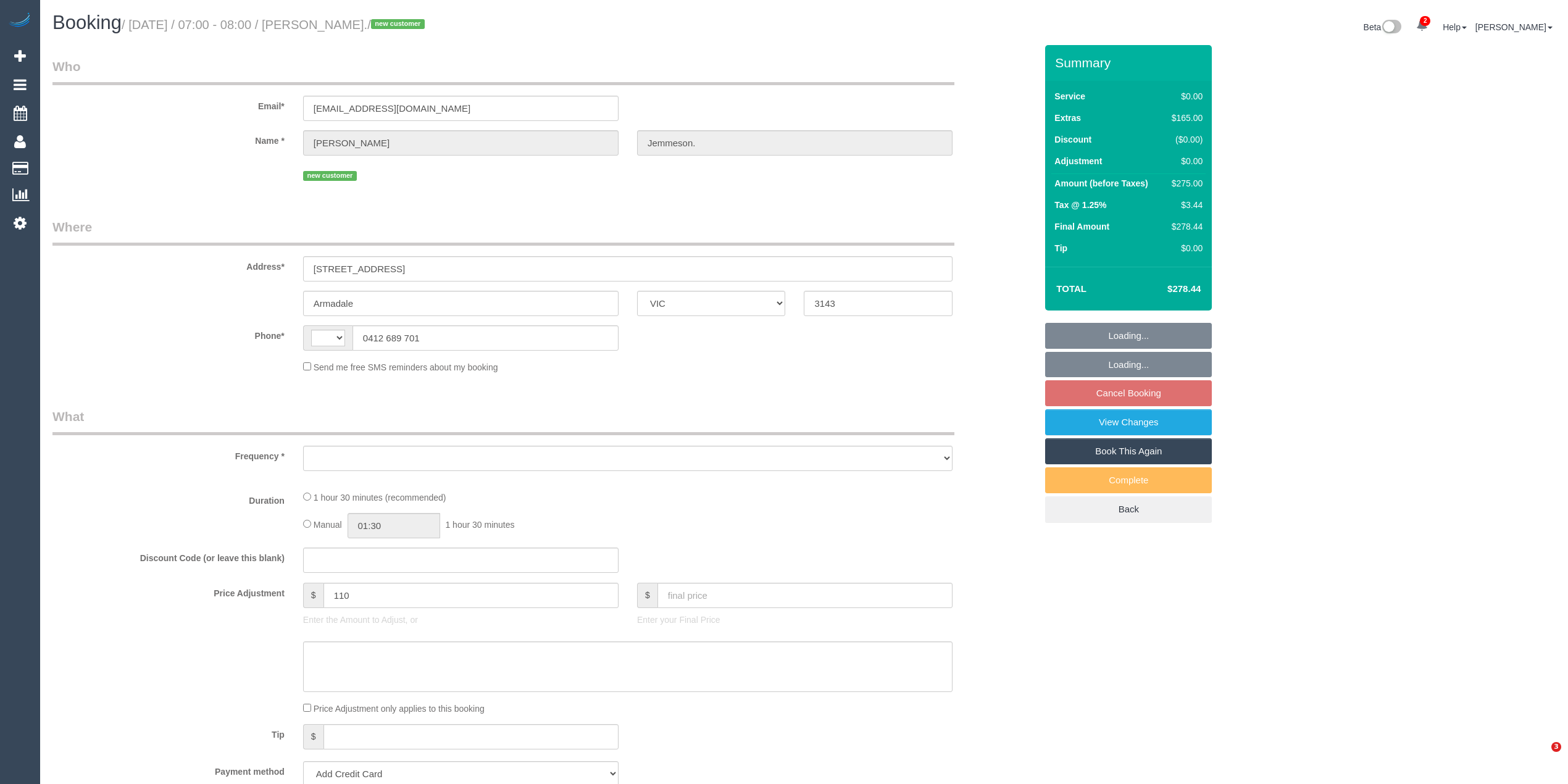
select select "VIC"
select select "string:AU"
select select "string:stripe-pm_1S5yui2GScqysDRVPrVLxTWN"
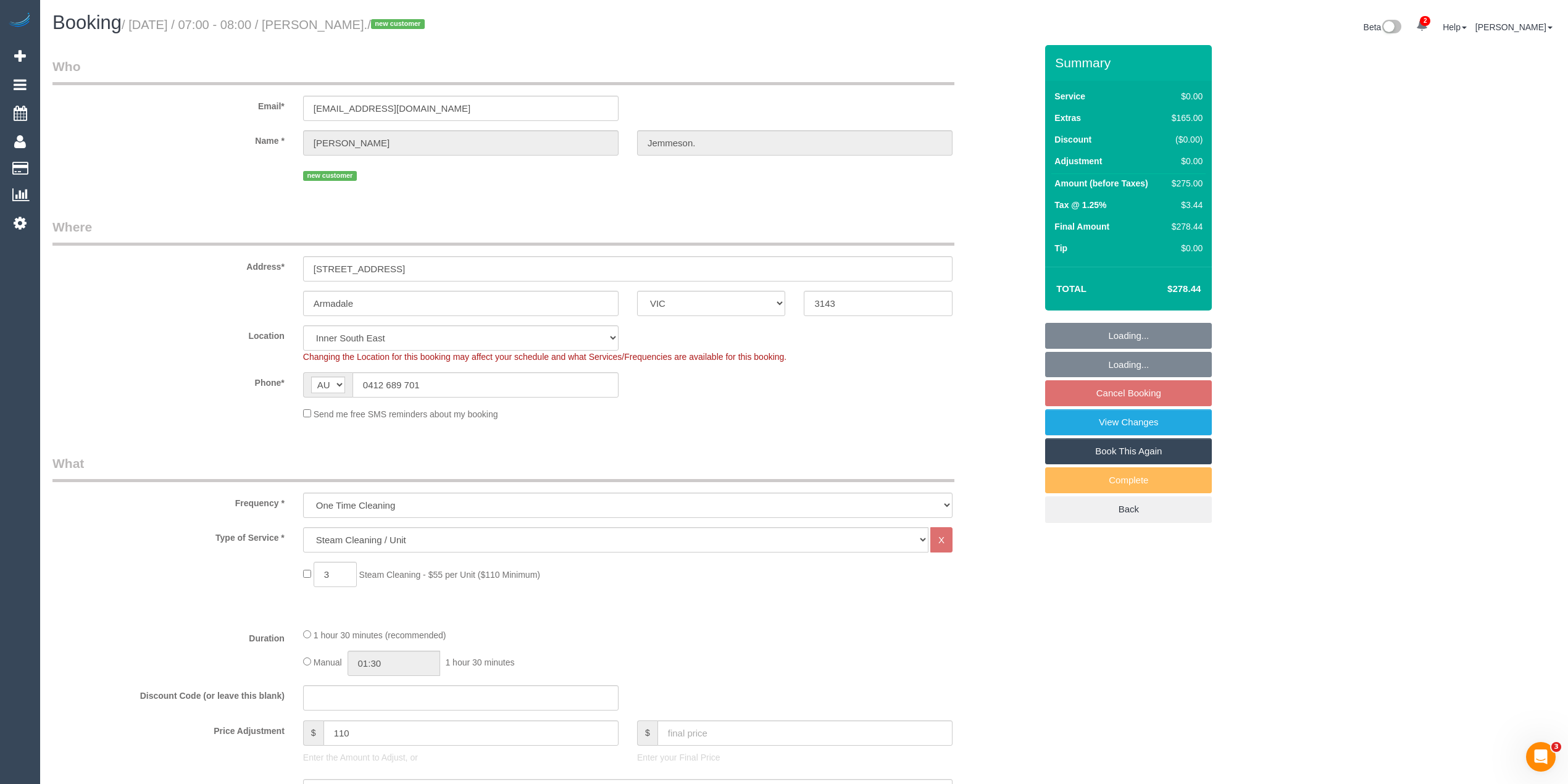
select select "object:1327"
select select "number:28"
select select "number:14"
select select "number:18"
select select "spot1"
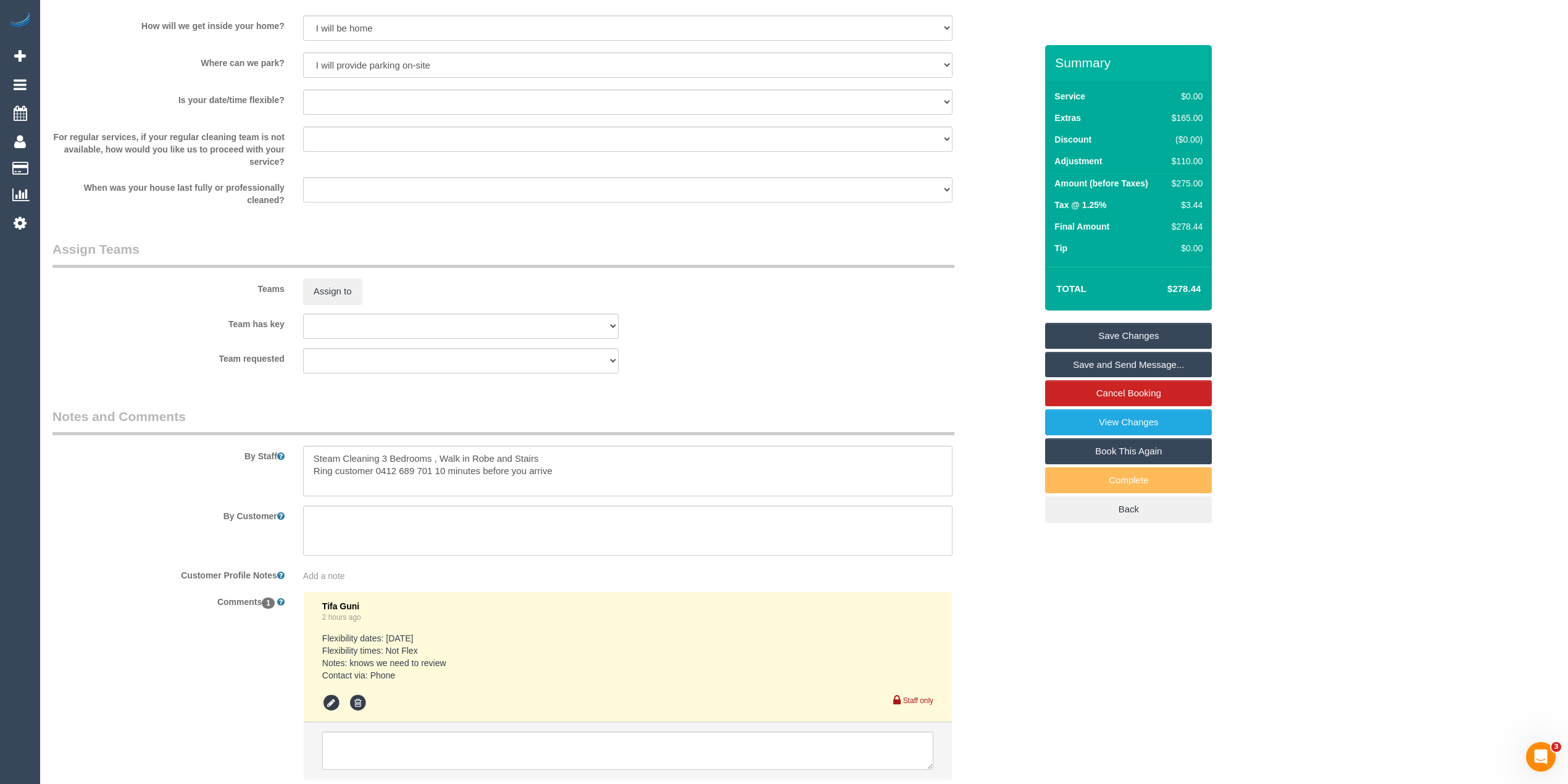
scroll to position [1235, 0]
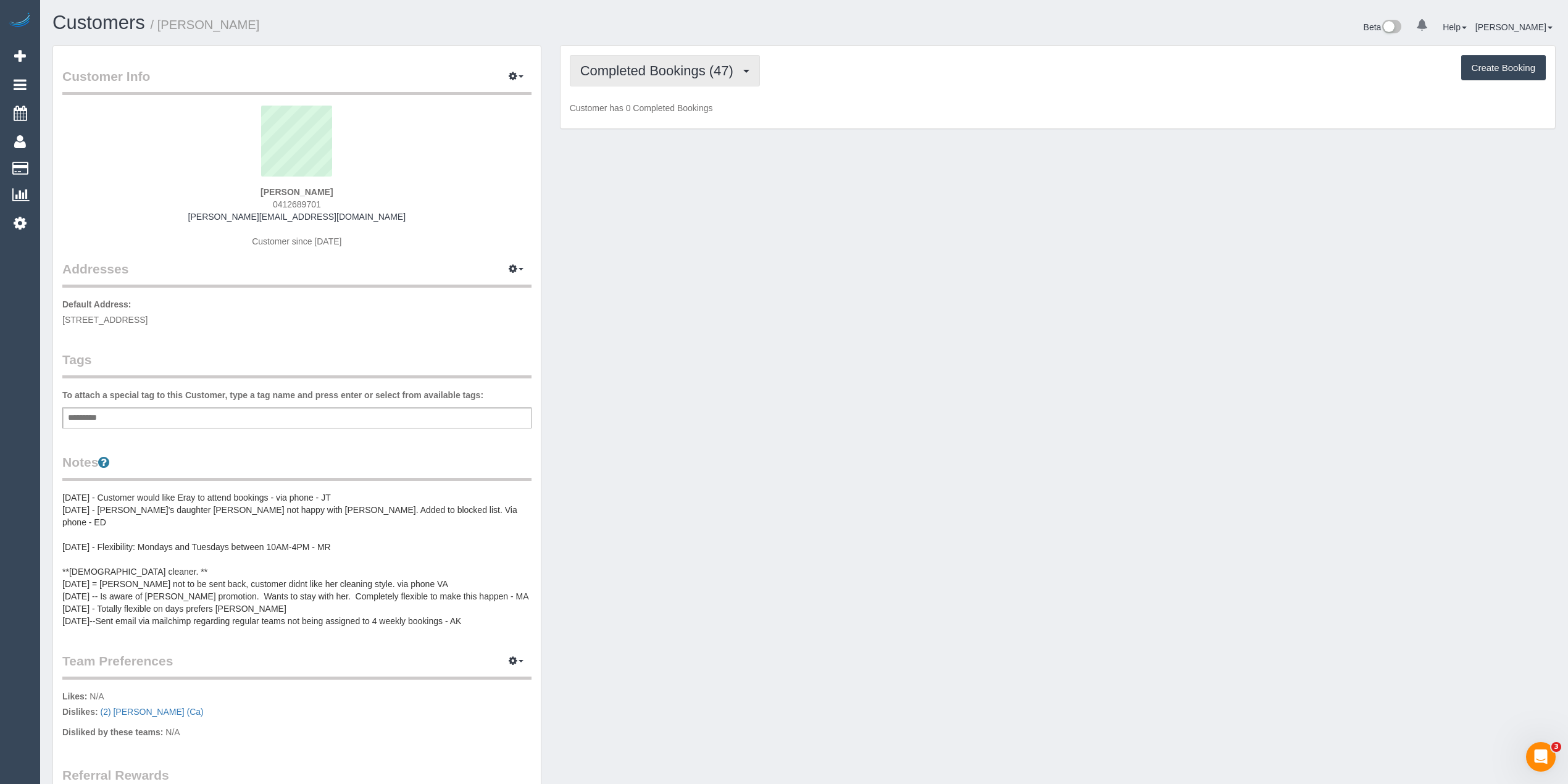
click at [623, 68] on span "Completed Bookings (47)" at bounding box center [660, 71] width 159 height 16
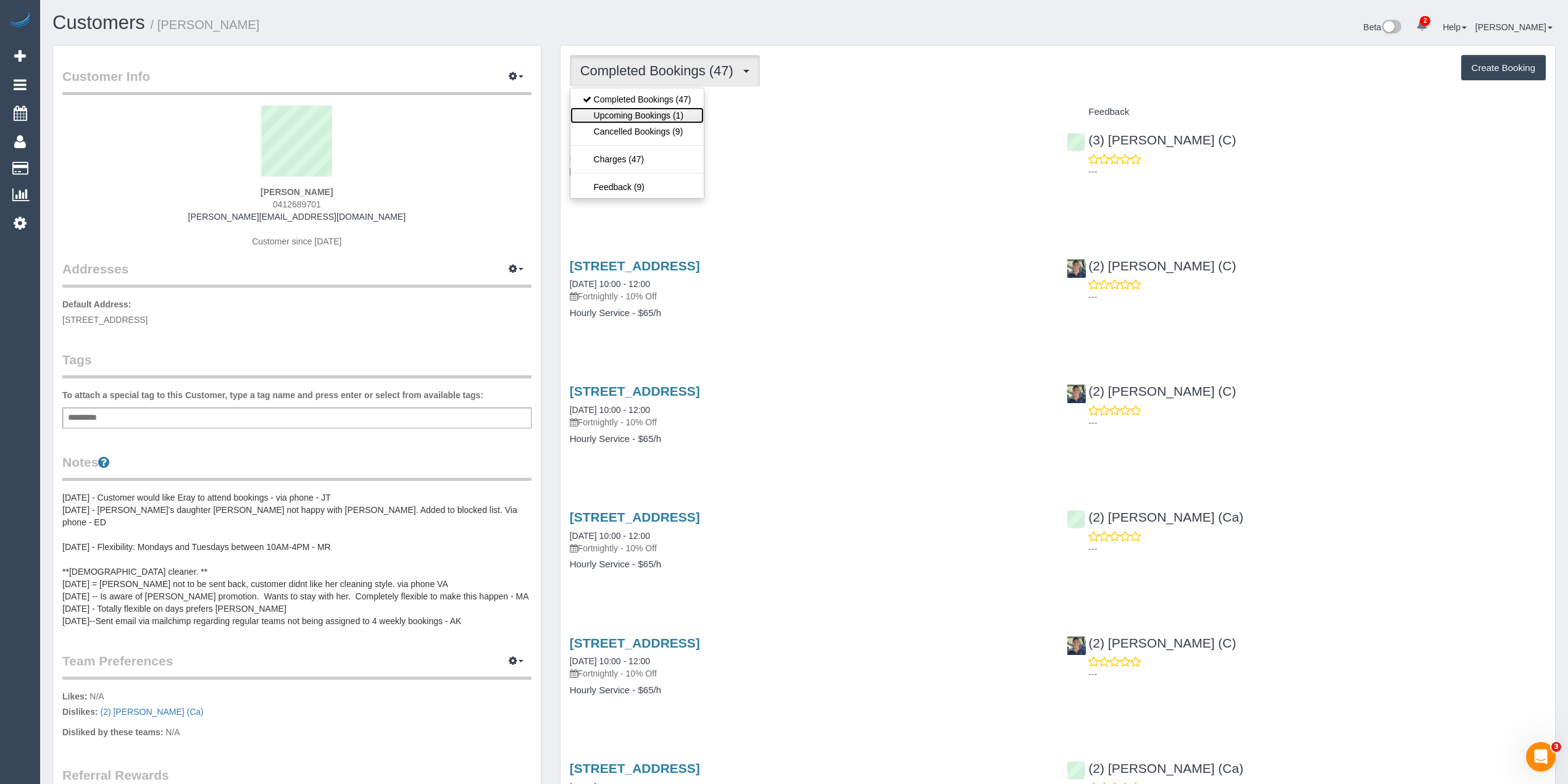
click at [651, 112] on link "Upcoming Bookings (1)" at bounding box center [637, 115] width 133 height 16
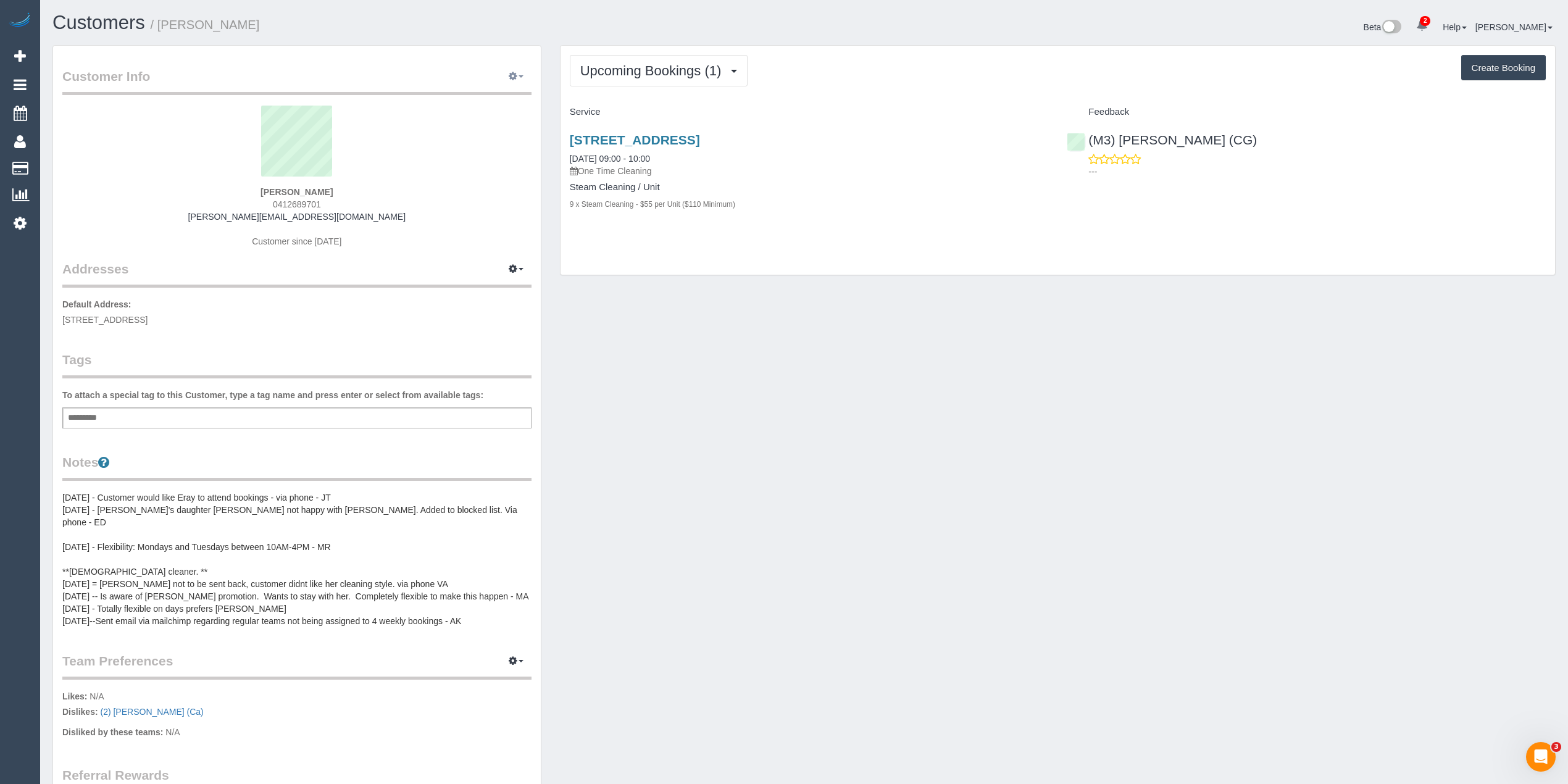
click at [511, 79] on icon "button" at bounding box center [513, 76] width 9 height 7
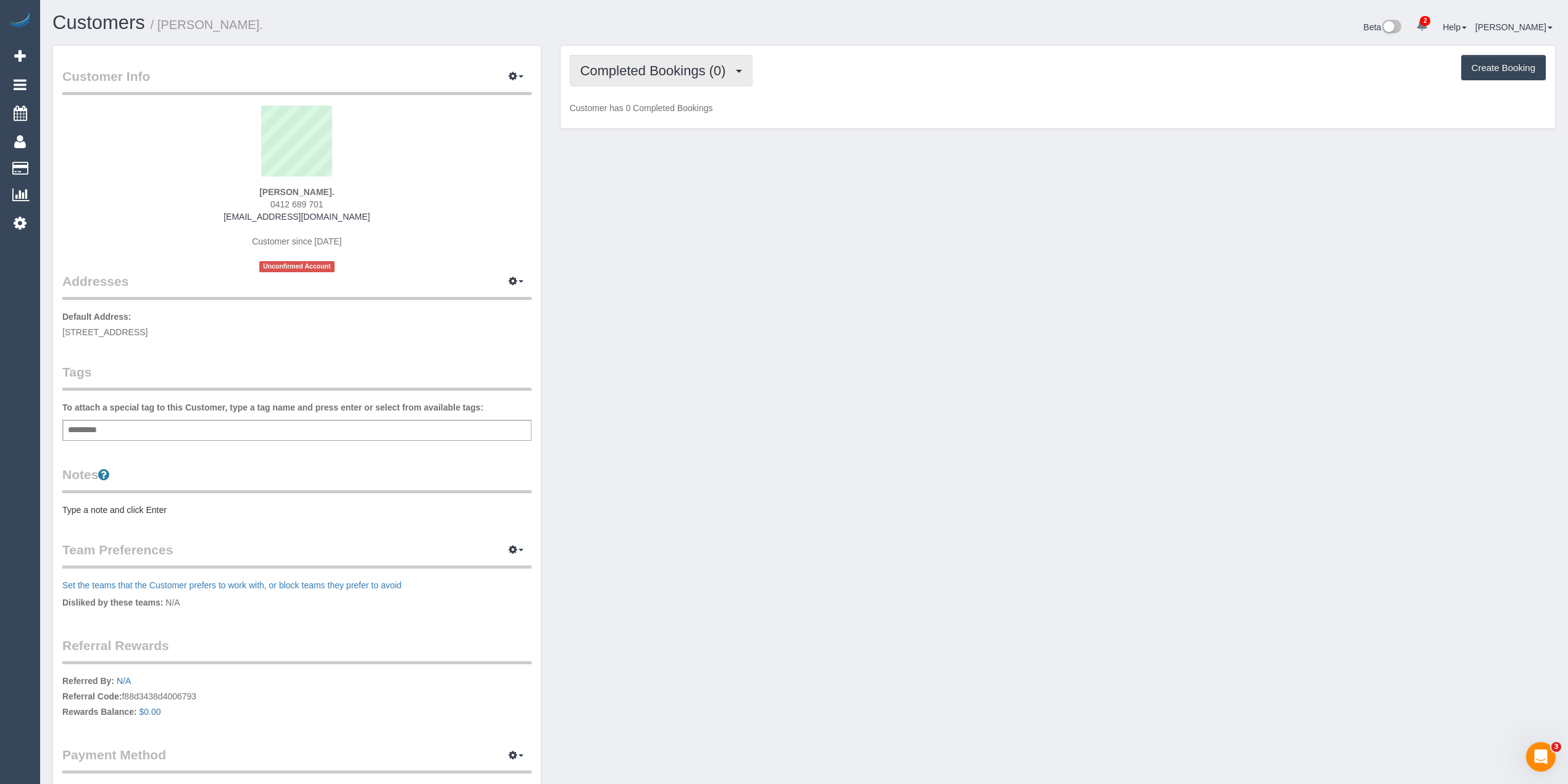
click at [661, 70] on span "Completed Bookings (0)" at bounding box center [657, 71] width 152 height 16
click at [676, 118] on link "Upcoming Bookings (1)" at bounding box center [635, 115] width 128 height 16
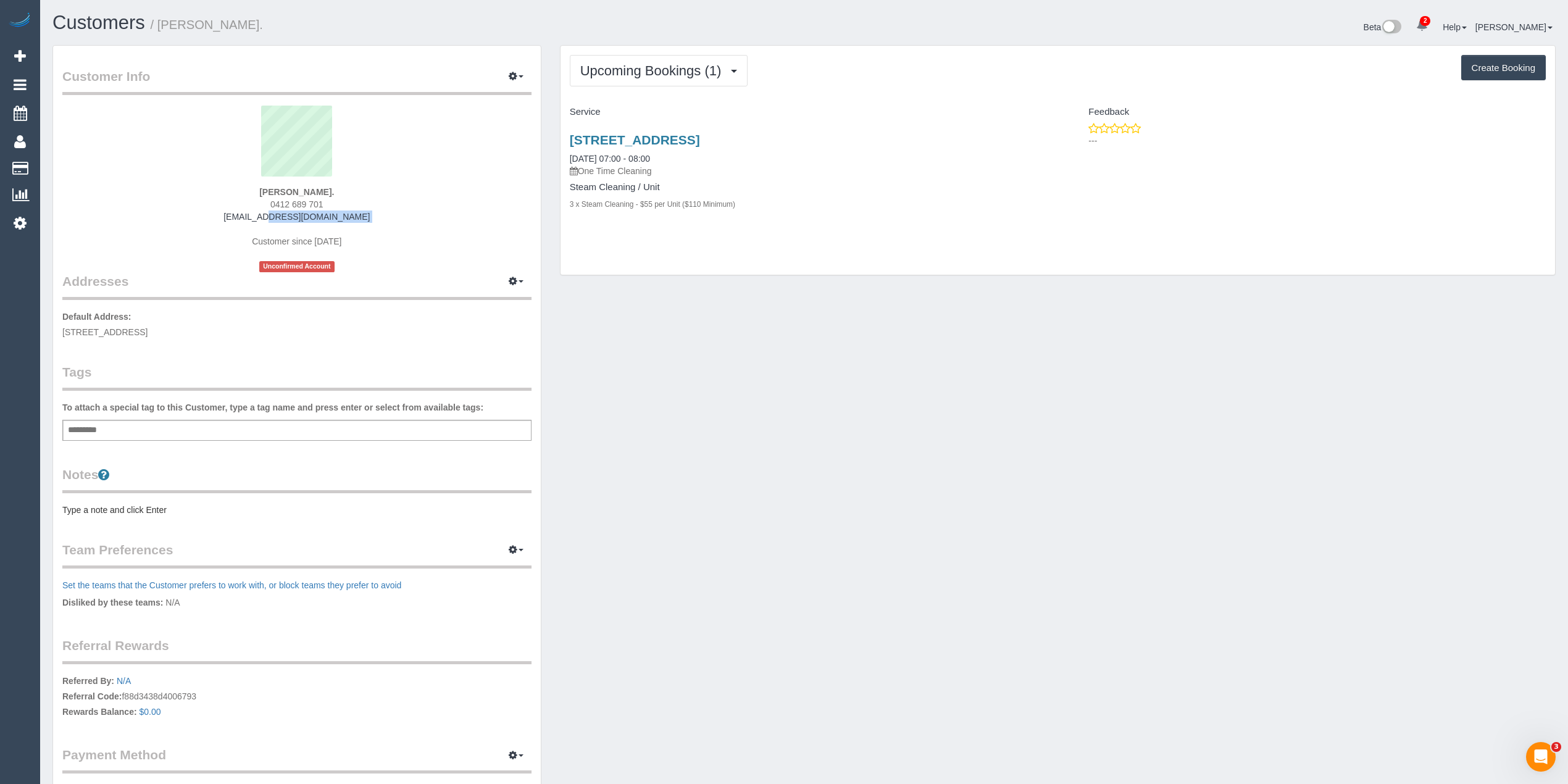
drag, startPoint x: 358, startPoint y: 221, endPoint x: 236, endPoint y: 217, distance: 122.1
click at [236, 217] on div "[PERSON_NAME]. 0412 689 701 [EMAIL_ADDRESS][DOMAIN_NAME] Customer since [DATE] …" at bounding box center [297, 189] width 469 height 167
copy div "[EMAIL_ADDRESS][DOMAIN_NAME]"
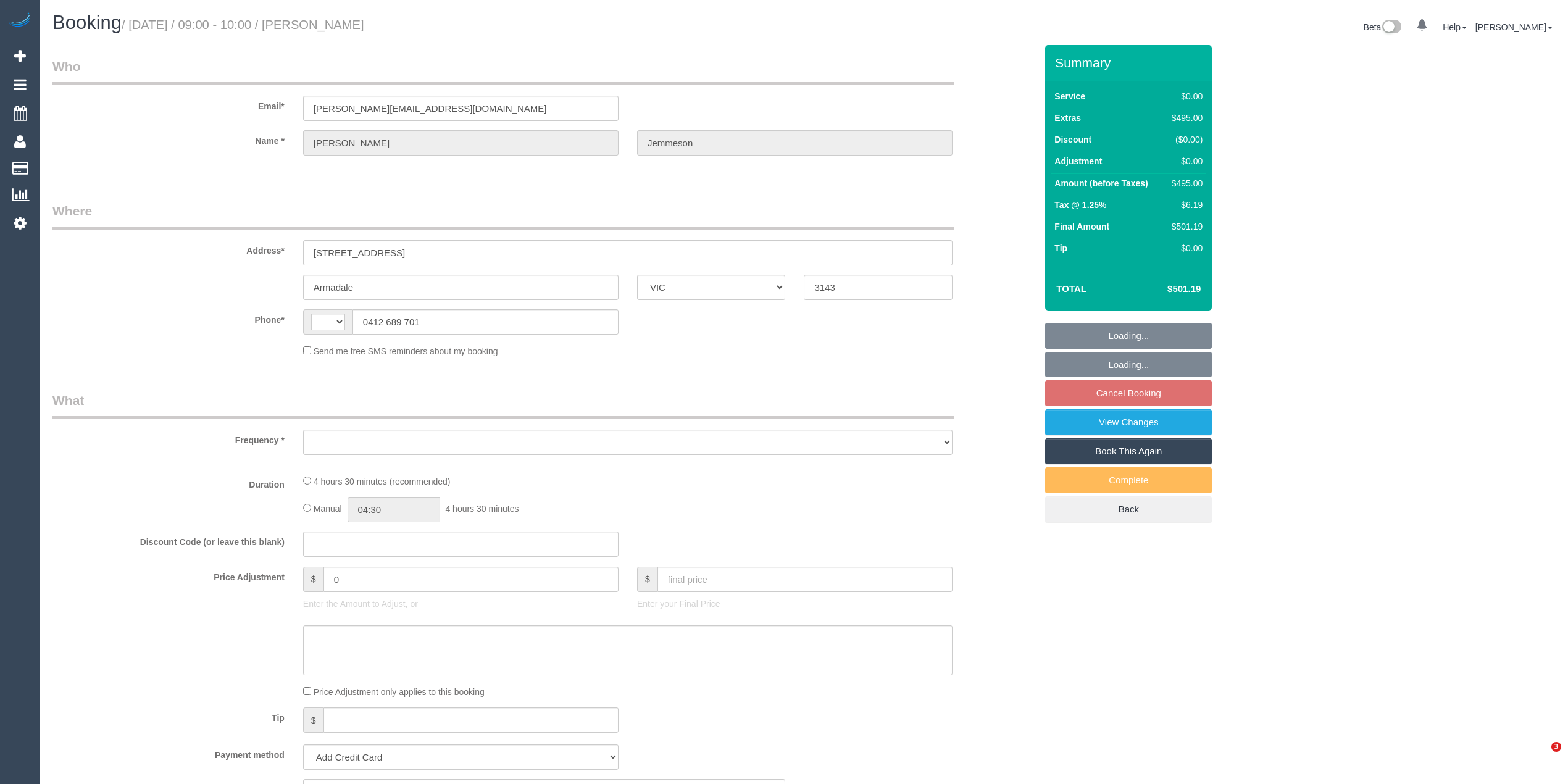
select select "VIC"
select select "string:AU"
select select "object:567"
select select "string:stripe-pm_1P1FOG2GScqysDRV3NUqTSZo"
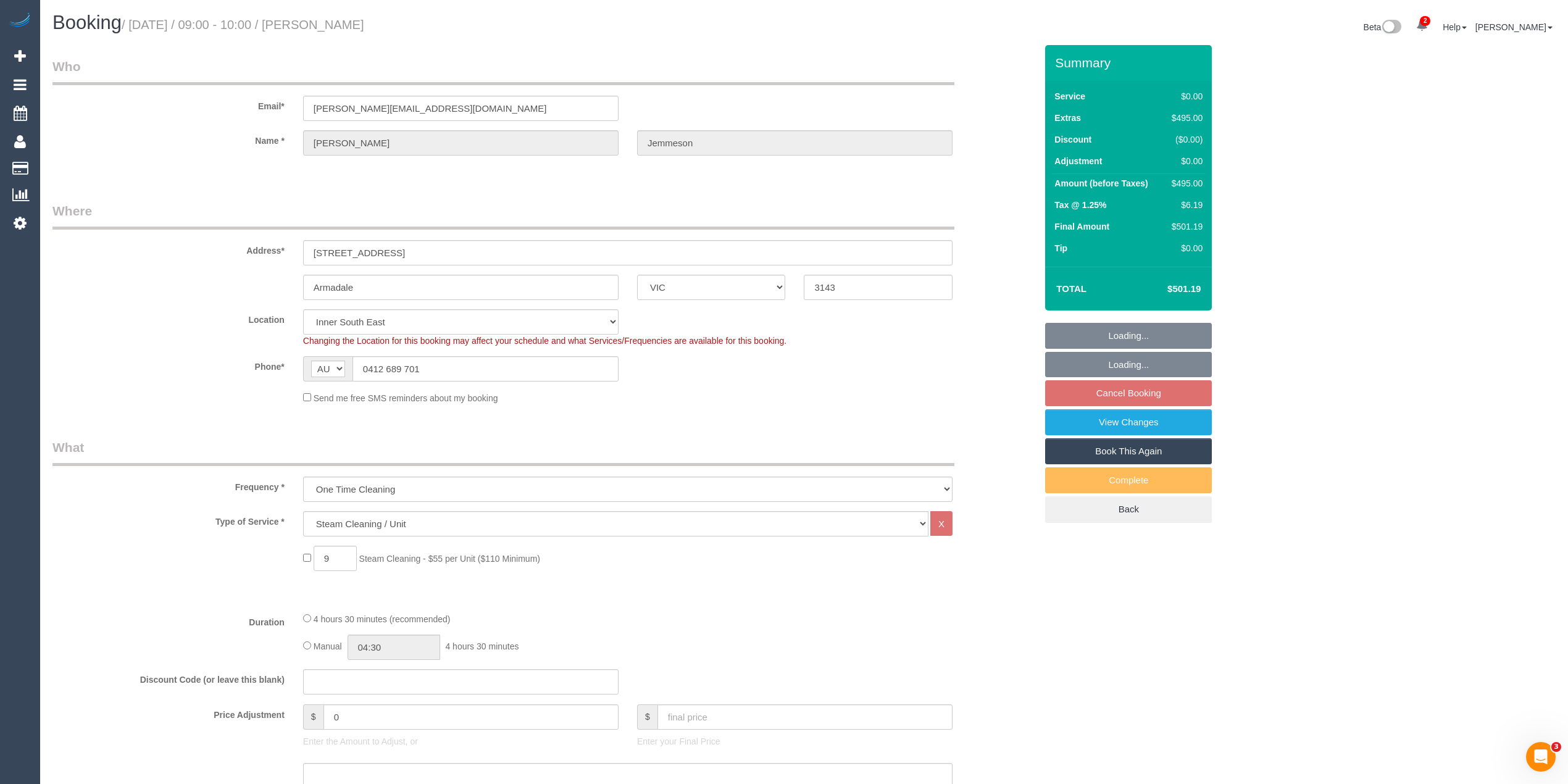
select select "number:28"
select select "number:14"
select select "number:18"
select select "number:22"
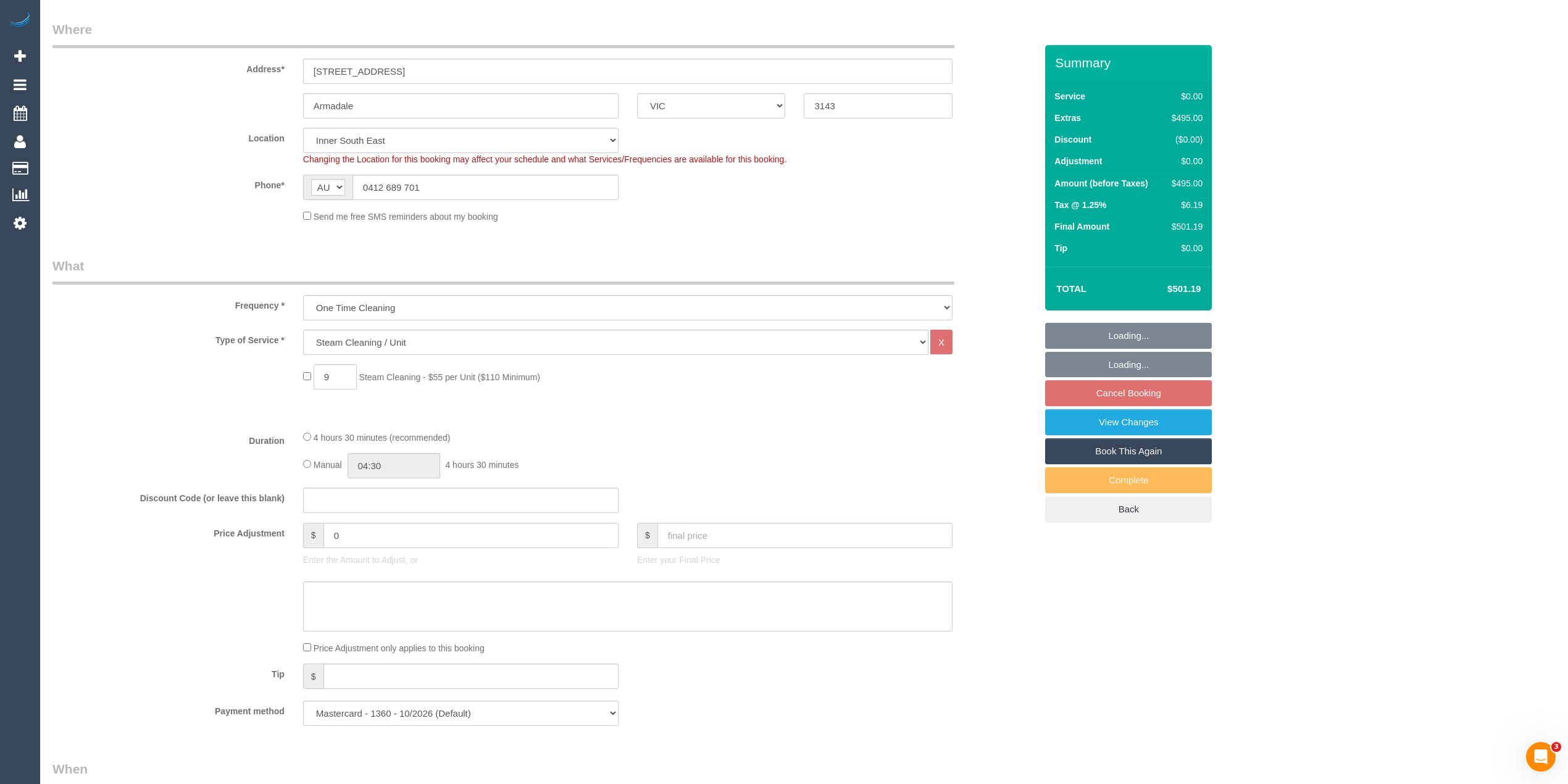
select select "object:757"
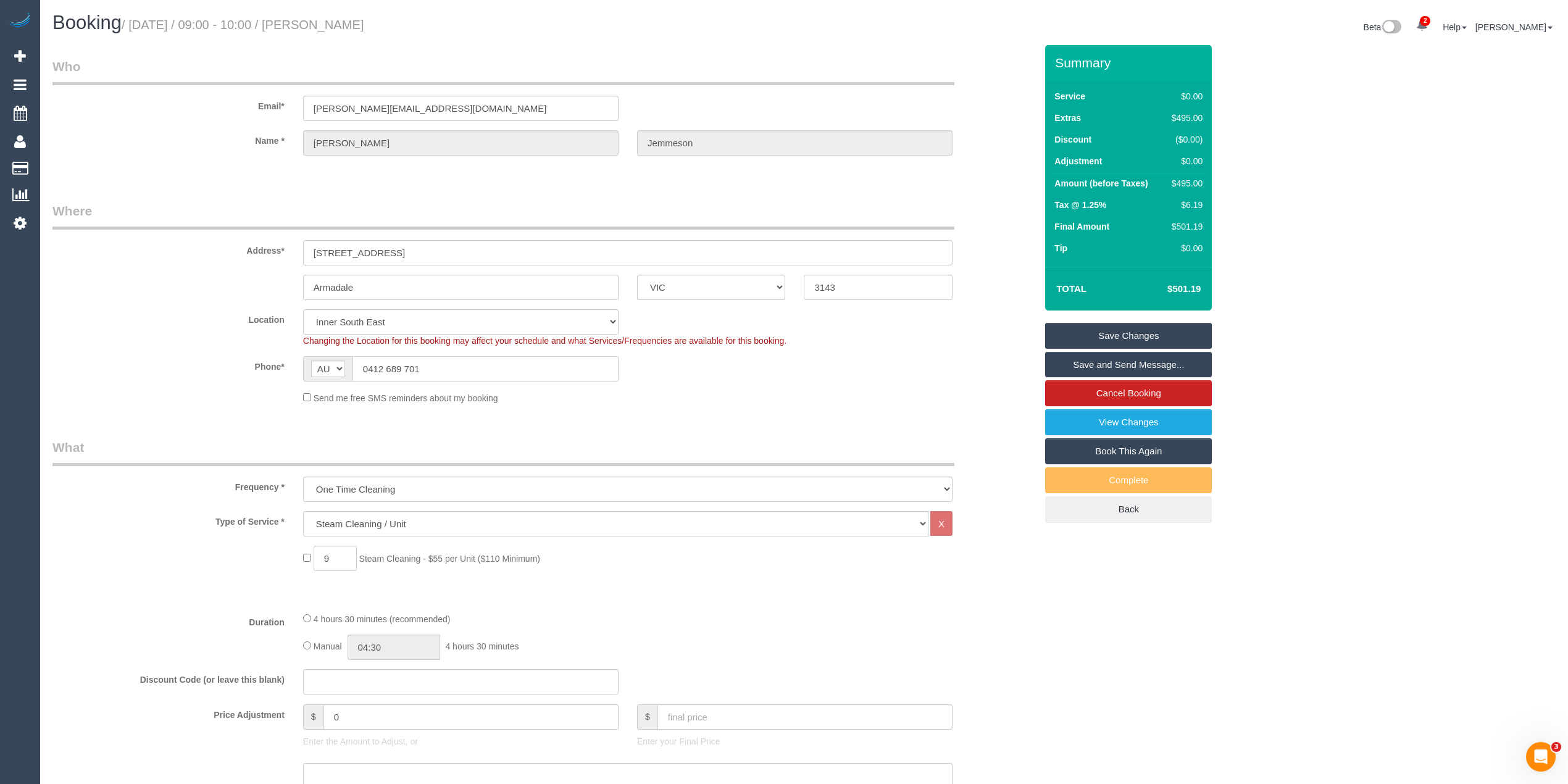
drag, startPoint x: 432, startPoint y: 372, endPoint x: 366, endPoint y: 363, distance: 66.6
click at [366, 363] on input "0412 689 701" at bounding box center [486, 369] width 266 height 26
click at [1169, 413] on link "View Changes" at bounding box center [1129, 422] width 167 height 26
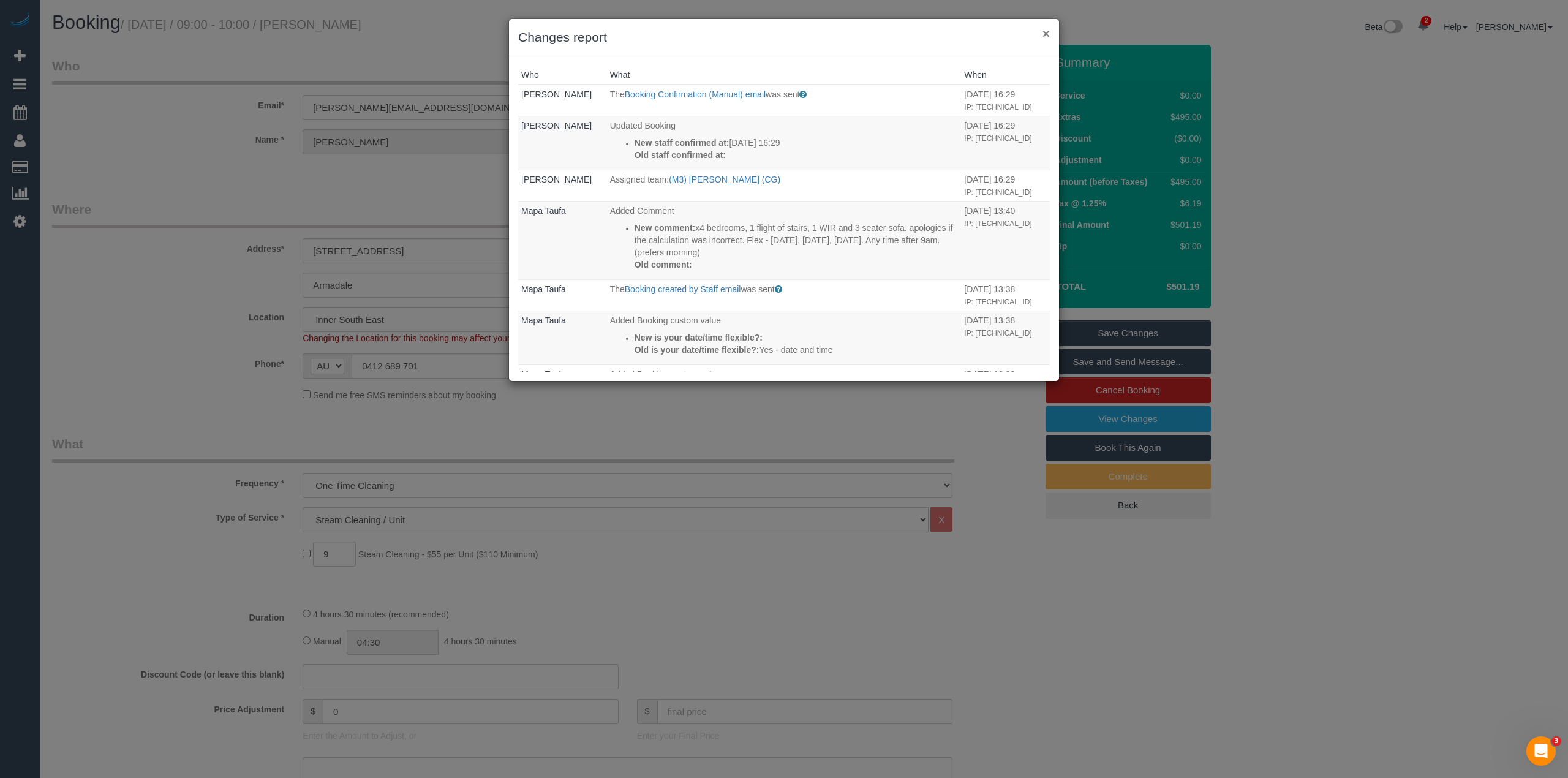
click at [1047, 33] on button "×" at bounding box center [1046, 33] width 7 height 13
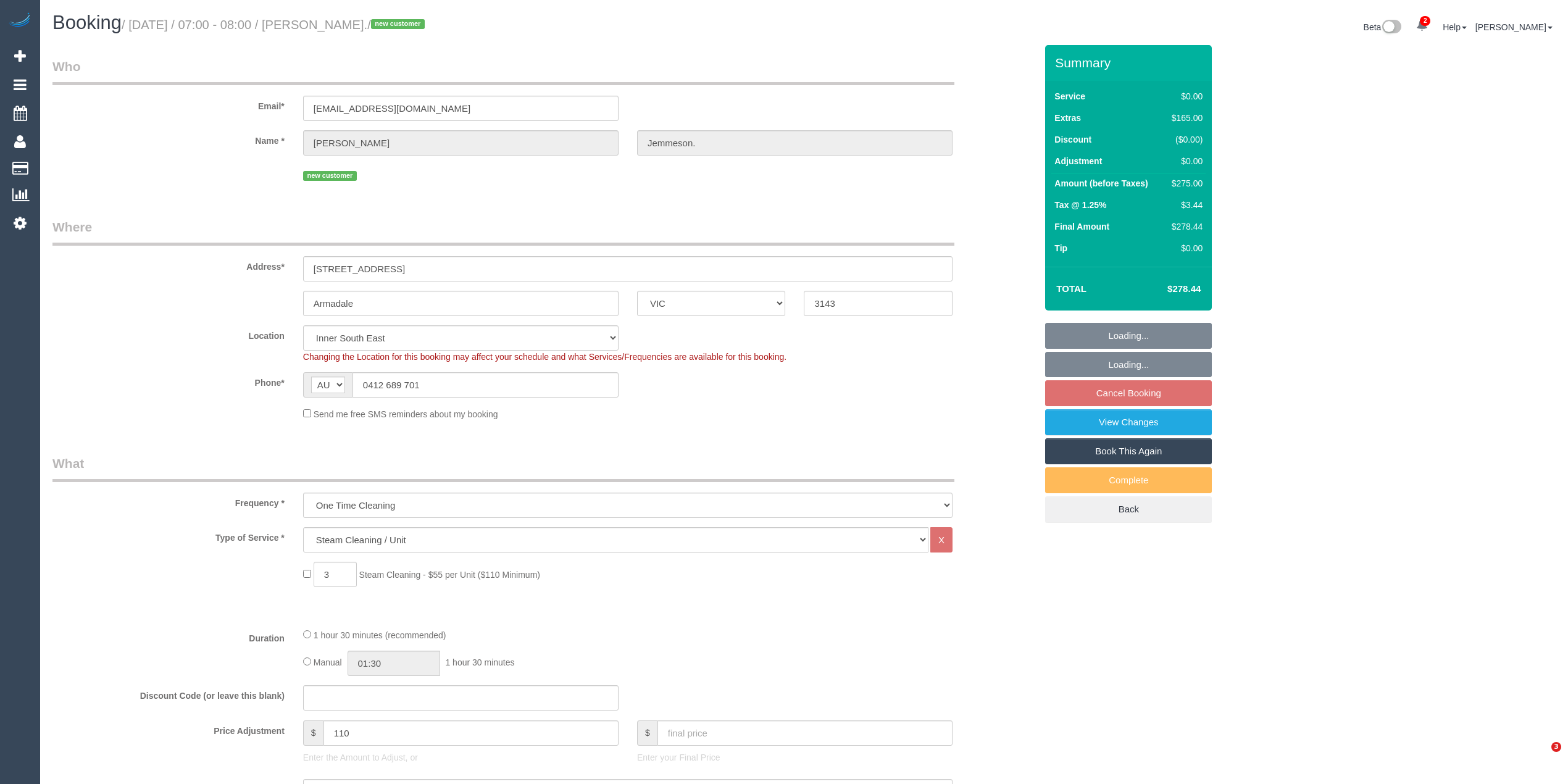
select select "VIC"
select select "spot1"
select select "number:28"
select select "number:14"
select select "number:18"
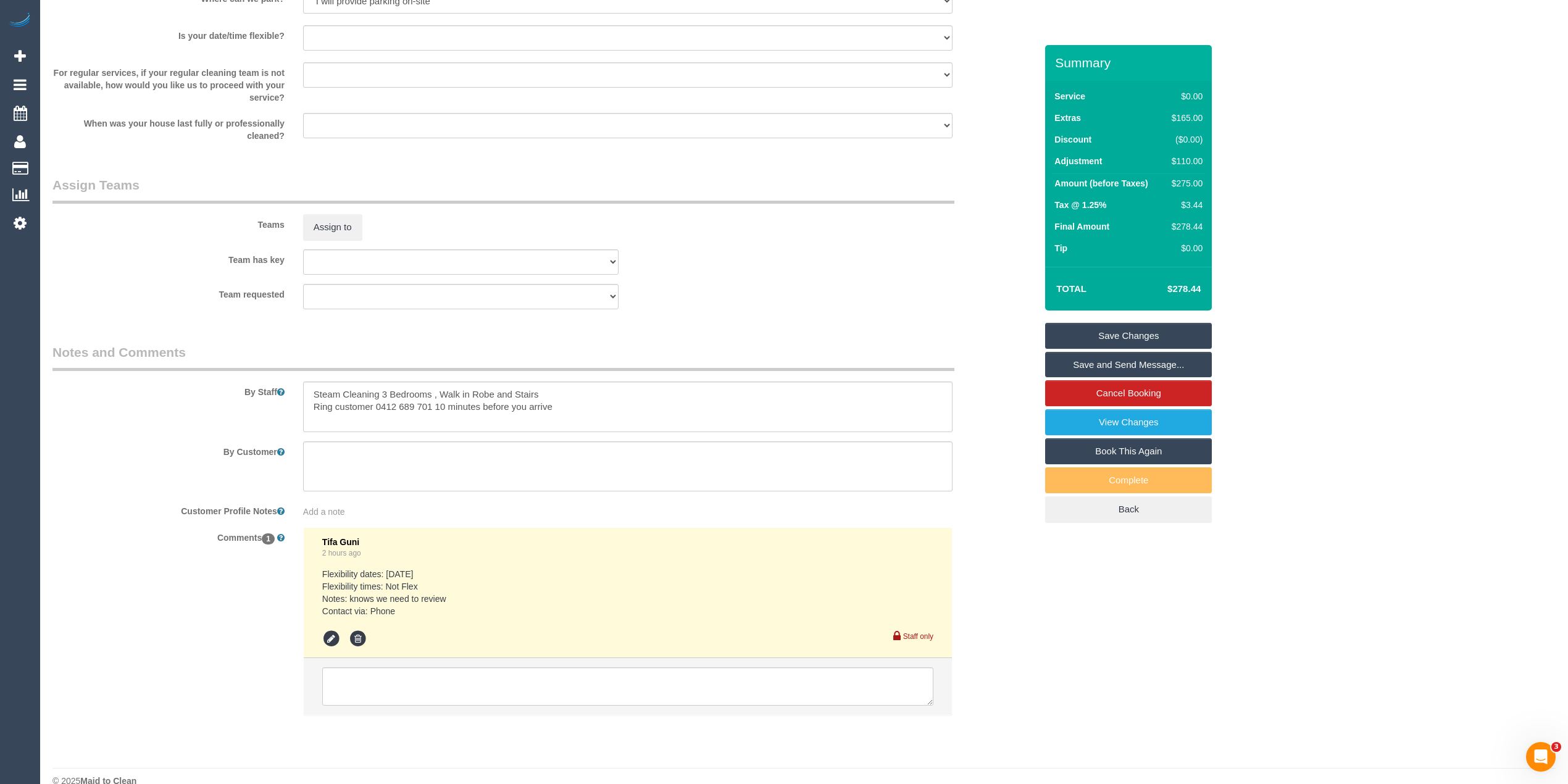
scroll to position [1294, 0]
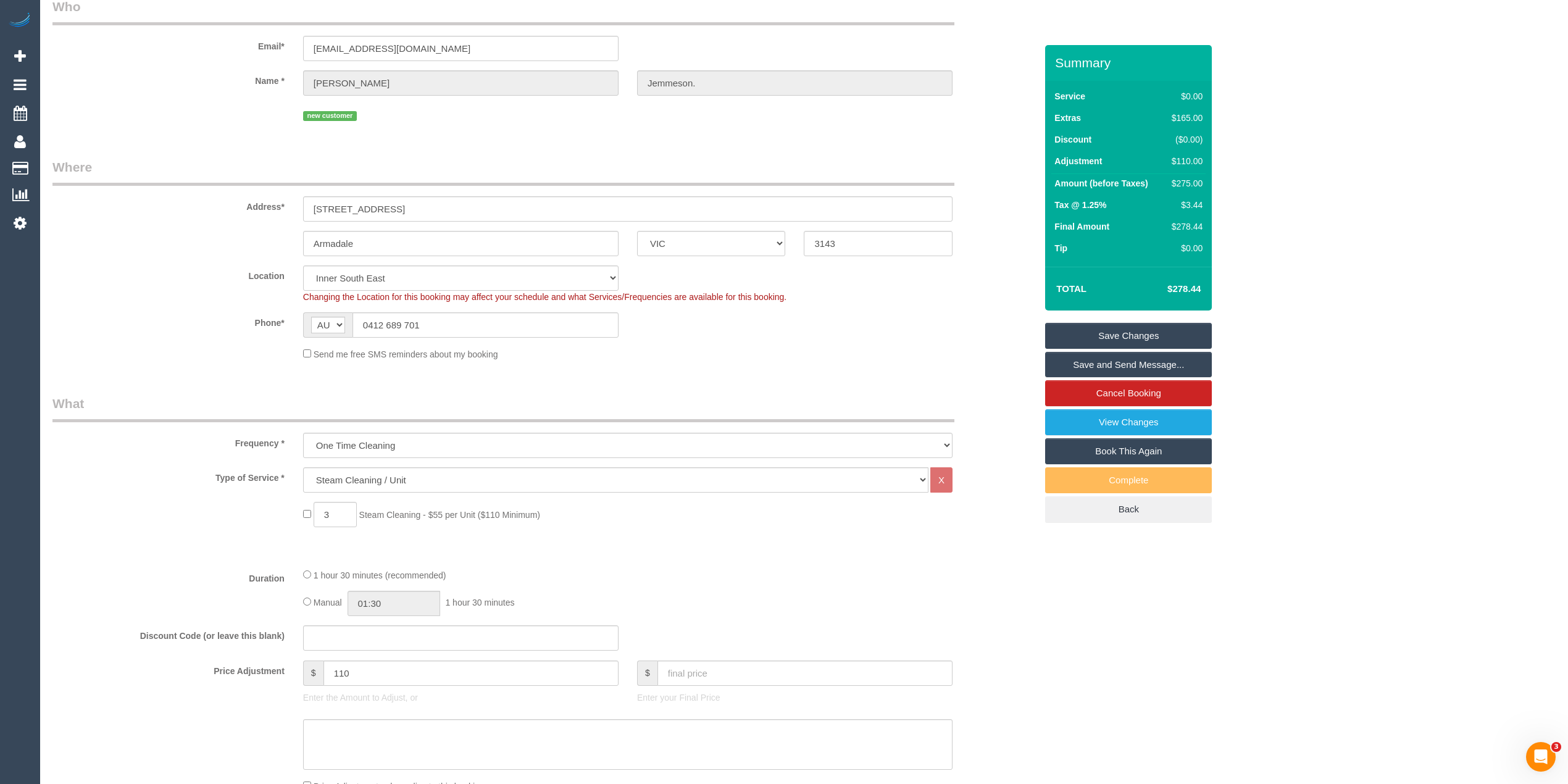
scroll to position [0, 0]
